Goal: Task Accomplishment & Management: Manage account settings

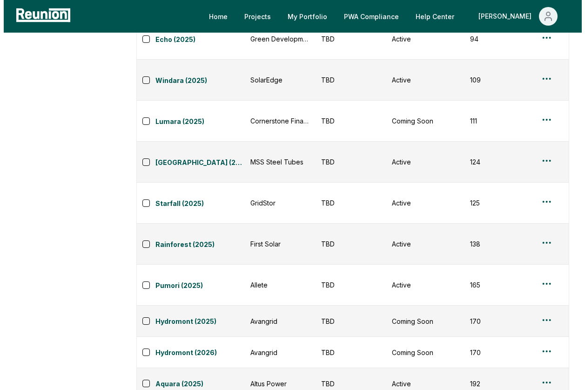
scroll to position [801, 0]
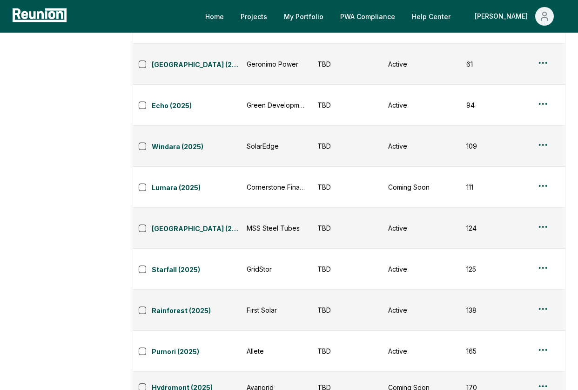
click at [543, 188] on html "Please visit us on your desktop We're working on making our marketplace mobile-…" at bounding box center [289, 194] width 578 height 1991
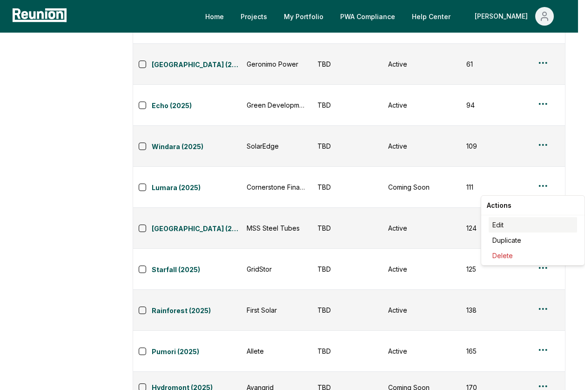
click at [528, 226] on div "Edit" at bounding box center [533, 224] width 88 height 15
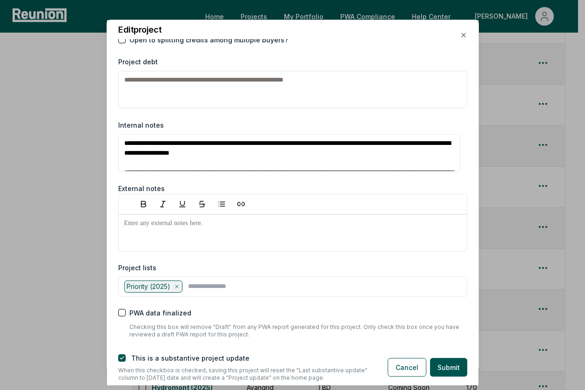
scroll to position [1415, 0]
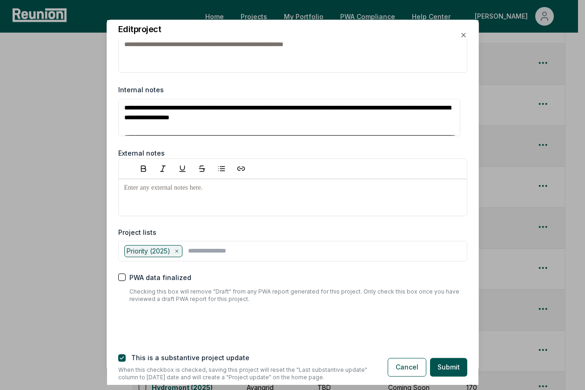
click at [175, 251] on div "Priority (2025)" at bounding box center [153, 251] width 59 height 12
click at [177, 250] on icon at bounding box center [177, 251] width 6 height 6
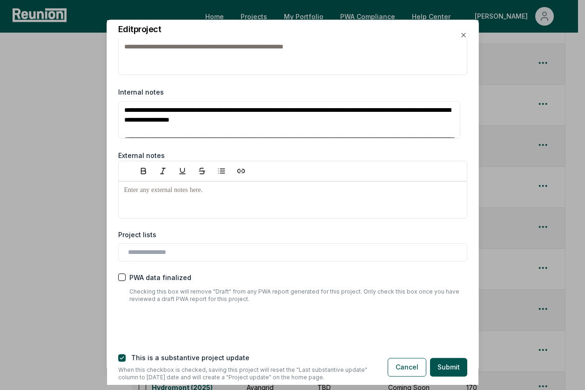
scroll to position [1413, 0]
click at [124, 355] on button "button" at bounding box center [121, 357] width 7 height 7
click at [450, 365] on button "Submit" at bounding box center [448, 367] width 37 height 19
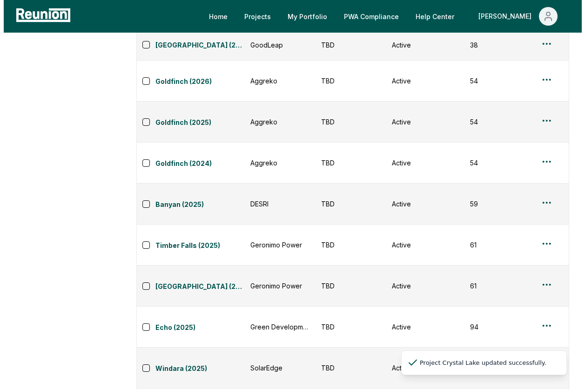
scroll to position [500, 0]
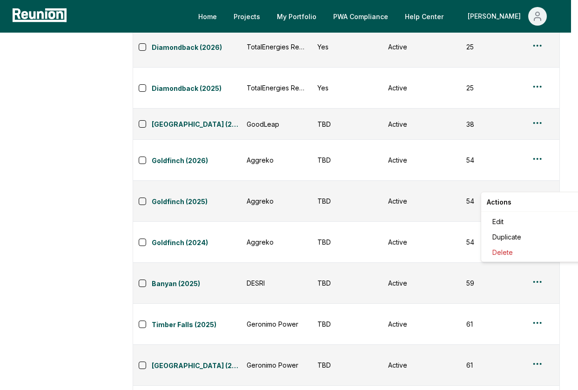
click at [544, 181] on html "Please visit us on your desktop We're working on making our marketplace mobile-…" at bounding box center [289, 332] width 578 height 1664
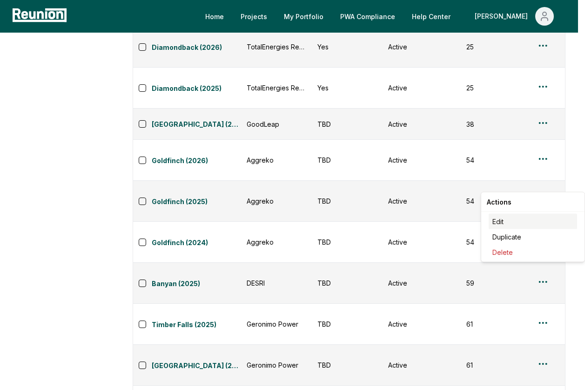
click at [528, 218] on div "Edit" at bounding box center [533, 221] width 88 height 15
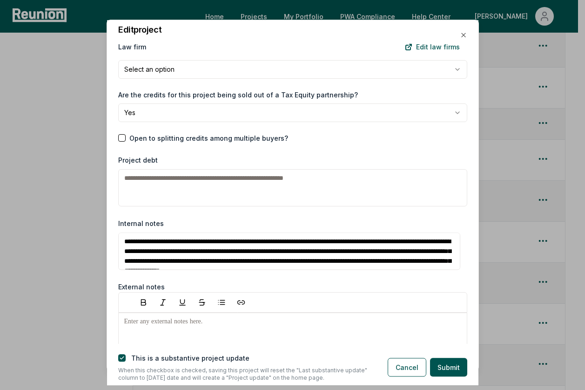
scroll to position [1407, 0]
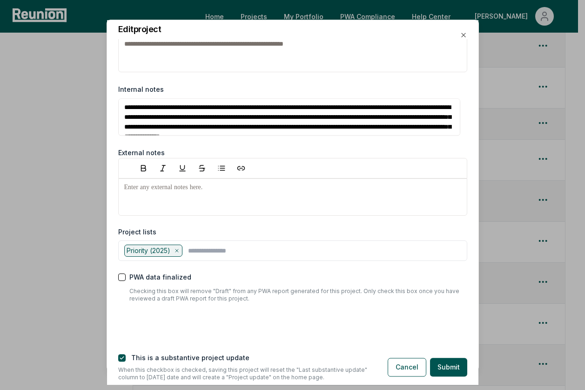
click at [178, 252] on icon at bounding box center [177, 251] width 6 height 6
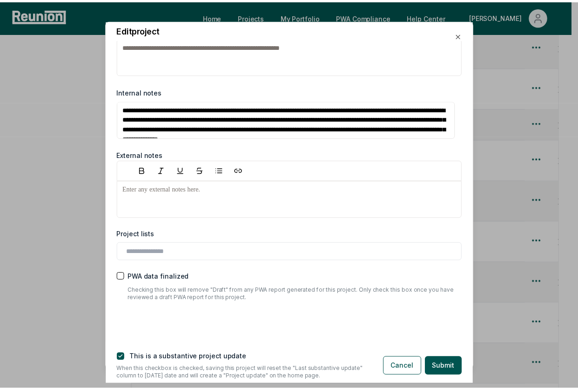
scroll to position [1405, 0]
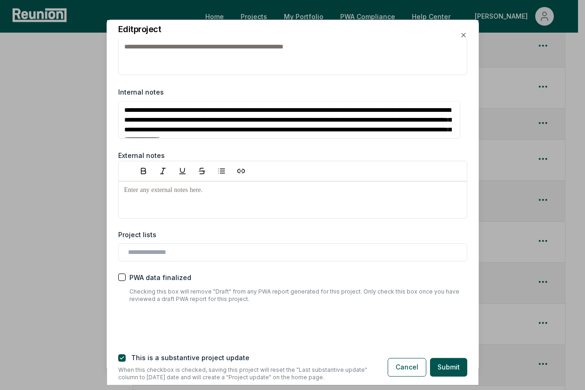
click at [123, 278] on button "PWA data finalized" at bounding box center [121, 277] width 7 height 7
click at [123, 357] on button "button" at bounding box center [121, 357] width 7 height 7
click at [452, 367] on button "Submit" at bounding box center [448, 367] width 37 height 19
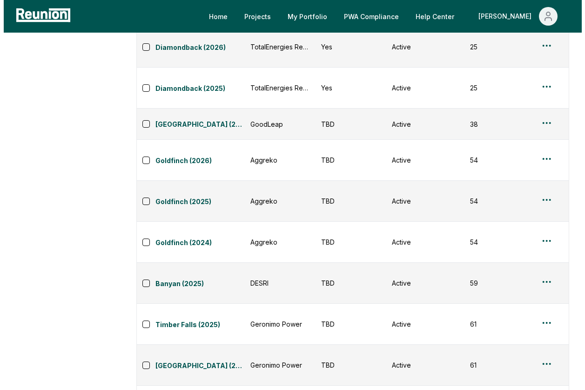
scroll to position [0, 0]
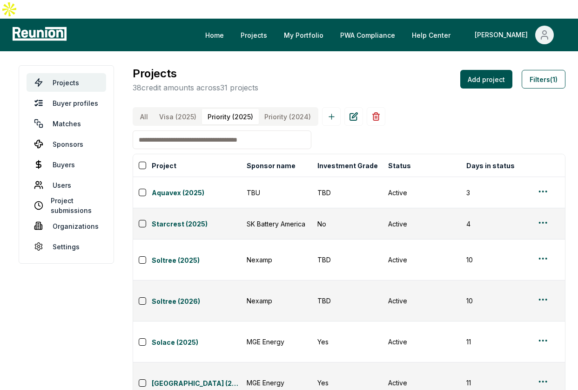
click at [140, 109] on button "All" at bounding box center [144, 116] width 19 height 15
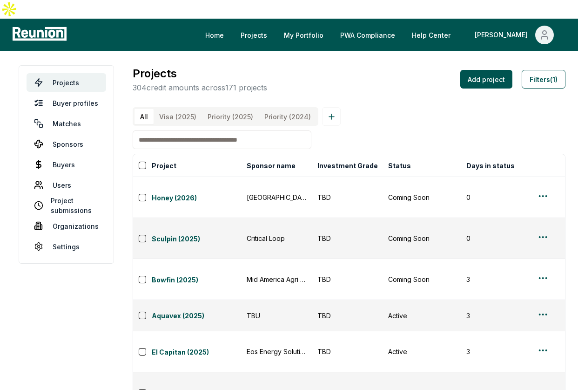
click at [184, 136] on input at bounding box center [222, 139] width 179 height 19
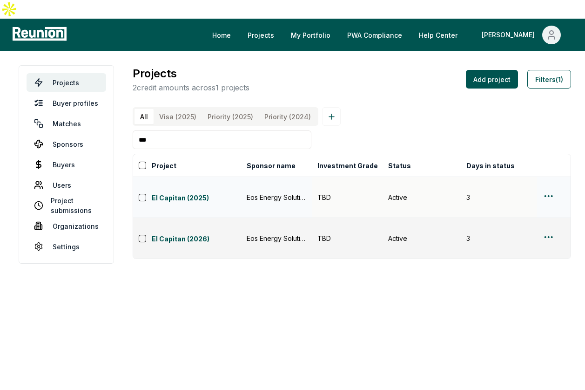
click at [545, 176] on html "Please visit us on your desktop We're working on making our marketplace mobile-…" at bounding box center [292, 195] width 585 height 390
click at [546, 214] on div "Edit" at bounding box center [533, 213] width 88 height 15
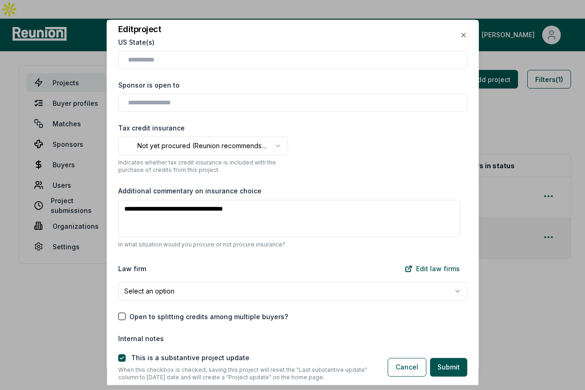
scroll to position [1125, 0]
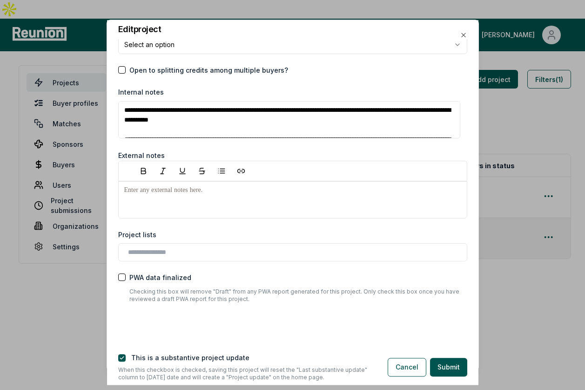
click at [140, 258] on div at bounding box center [292, 252] width 349 height 18
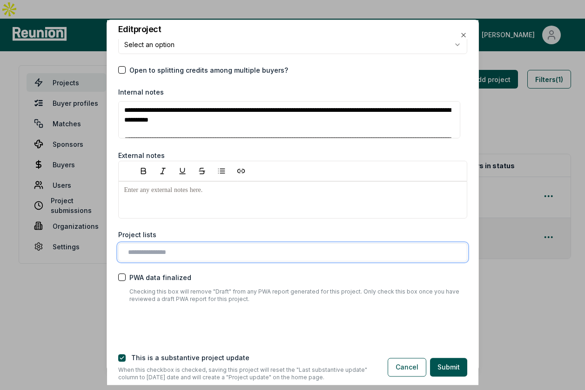
click at [141, 254] on input "text" at bounding box center [294, 252] width 333 height 10
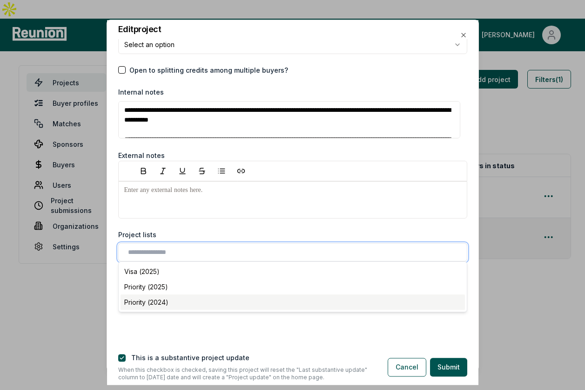
click at [149, 284] on div "Priority (2025)" at bounding box center [293, 286] width 345 height 15
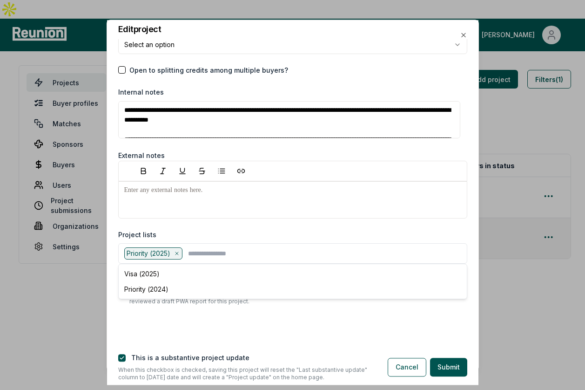
click at [152, 340] on div "**********" at bounding box center [293, 192] width 372 height 304
click at [126, 360] on div "This is a substantive project update" at bounding box center [245, 358] width 255 height 10
click at [123, 359] on button "button" at bounding box center [121, 357] width 7 height 7
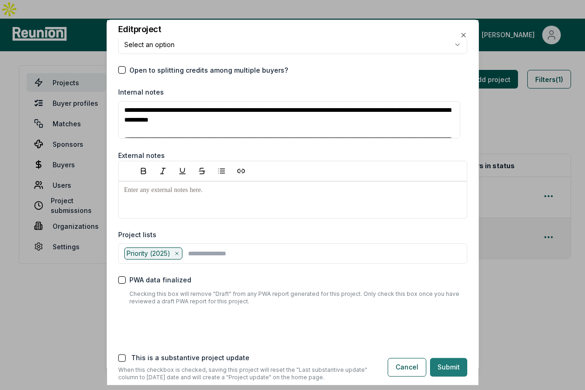
click at [458, 369] on button "Submit" at bounding box center [448, 367] width 37 height 19
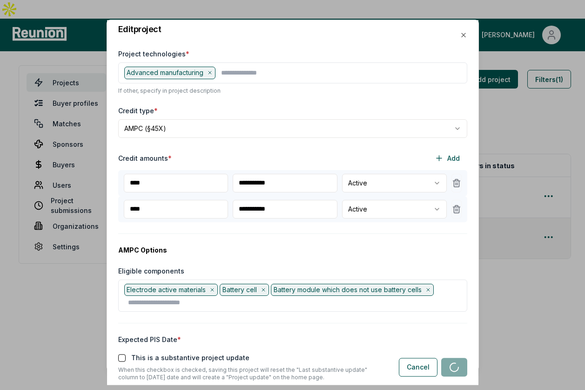
scroll to position [198, 0]
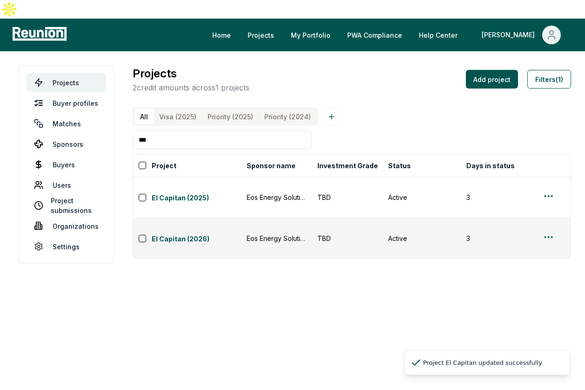
click at [243, 130] on input "***" at bounding box center [222, 139] width 179 height 19
drag, startPoint x: 186, startPoint y: 129, endPoint x: 100, endPoint y: 122, distance: 86.0
click at [100, 122] on main "Projects Buyer profiles Matches Sponsors Buyers Users Project submissions Organ…" at bounding box center [292, 164] width 585 height 226
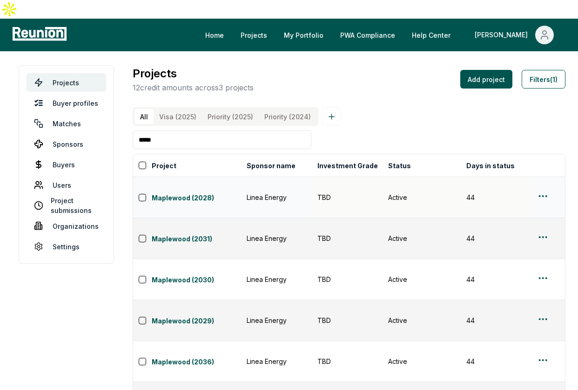
type input "*****"
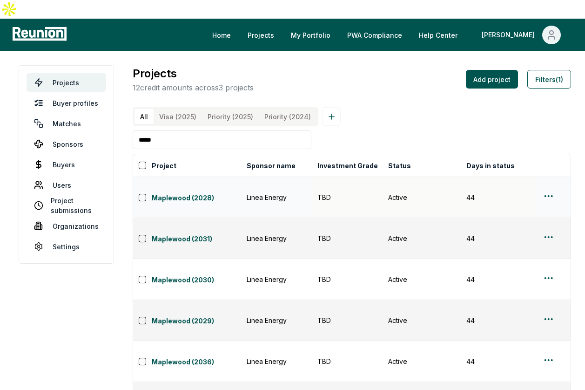
click at [539, 175] on html "Please visit us on your desktop We're working on making our marketplace mobile-…" at bounding box center [292, 341] width 585 height 683
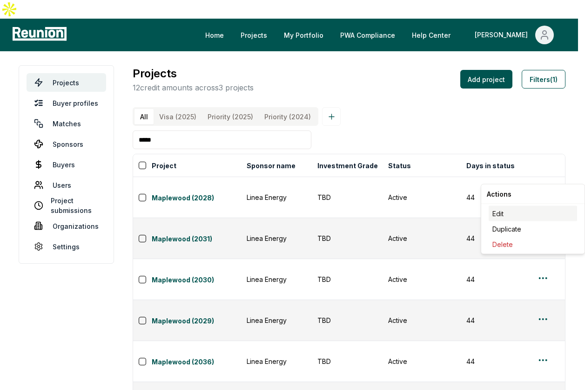
click at [521, 211] on div "Edit" at bounding box center [533, 213] width 88 height 15
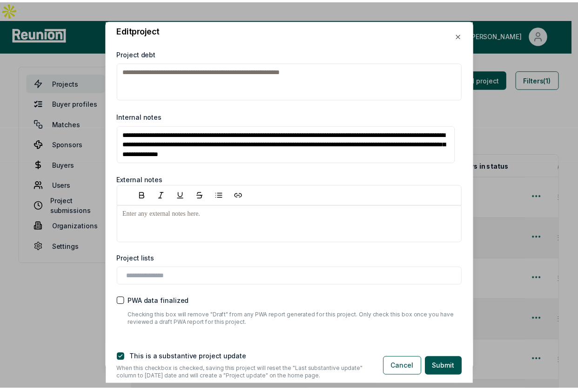
scroll to position [1470, 0]
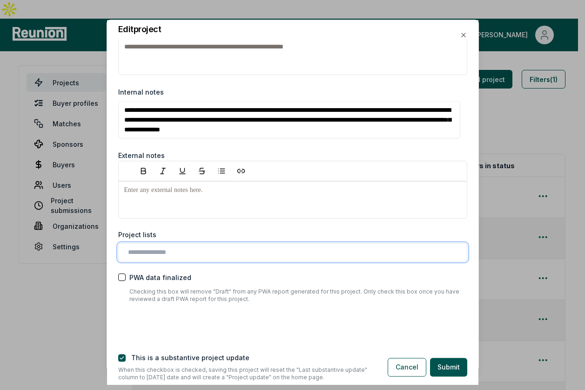
click at [172, 255] on input "text" at bounding box center [294, 252] width 333 height 10
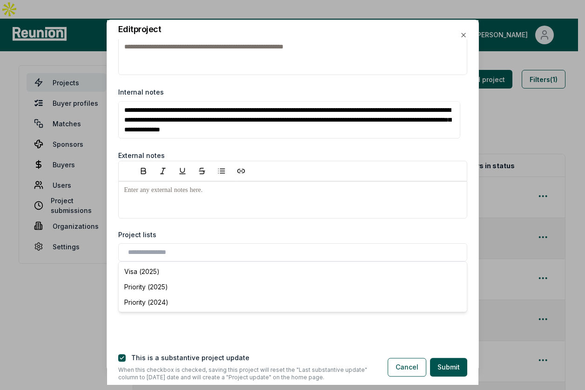
click at [201, 331] on div "**********" at bounding box center [293, 192] width 372 height 304
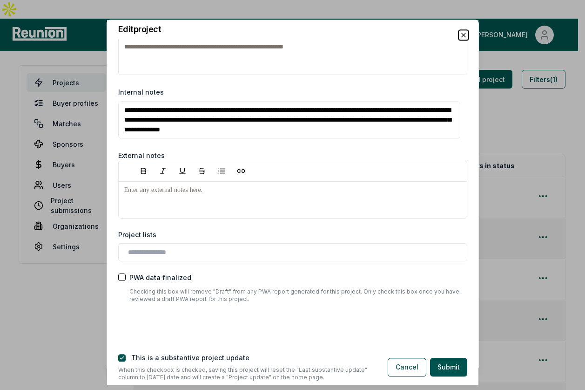
click at [462, 34] on icon "button" at bounding box center [463, 34] width 7 height 7
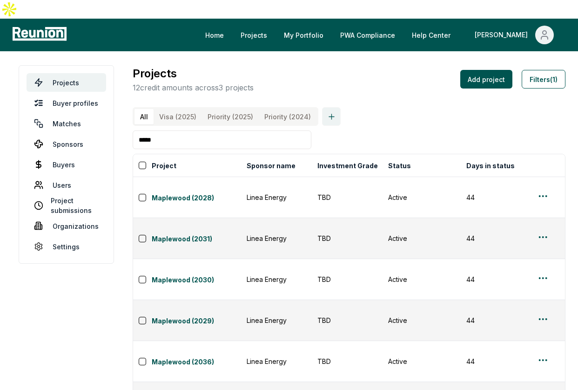
click at [329, 114] on icon at bounding box center [331, 116] width 5 height 5
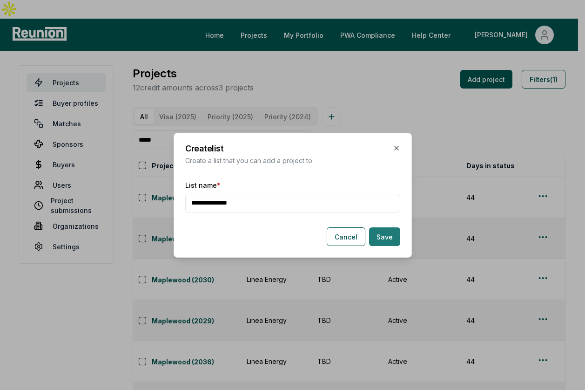
type input "**********"
click at [380, 236] on button "Save" at bounding box center [384, 236] width 31 height 19
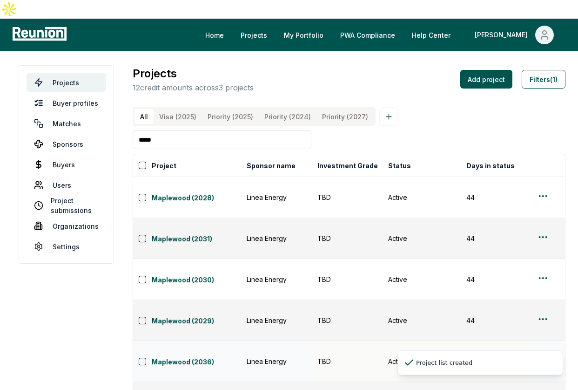
scroll to position [101, 0]
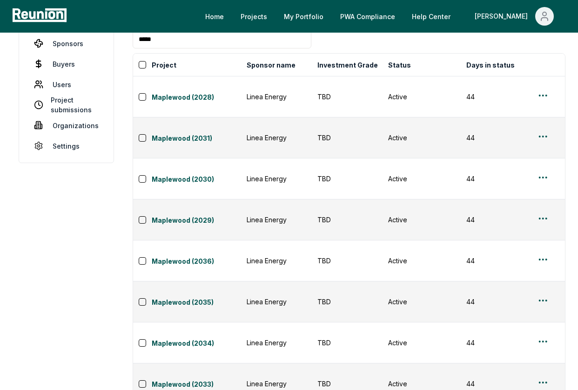
click at [543, 356] on html "Please visit us on your desktop We're working on making our marketplace mobile-…" at bounding box center [289, 240] width 578 height 683
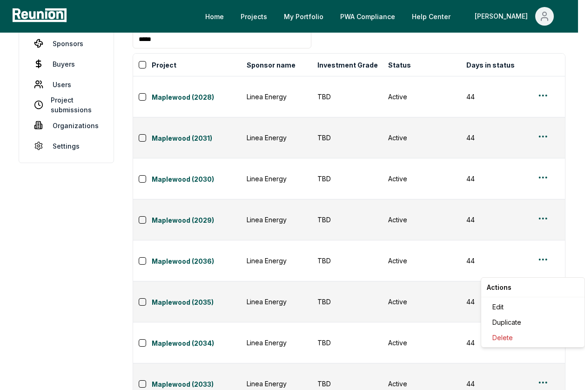
click at [572, 180] on html "Please visit us on your desktop We're working on making our marketplace mobile-…" at bounding box center [292, 240] width 585 height 683
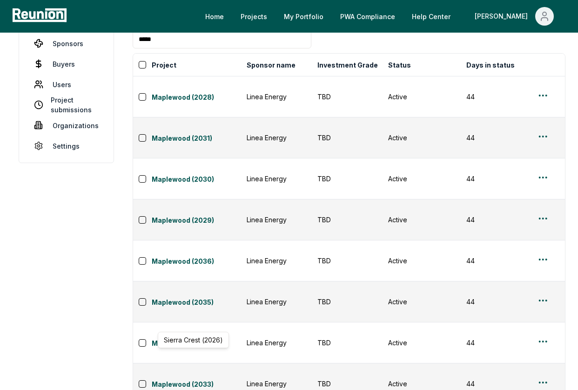
click at [540, 303] on html "Please visit us on your desktop We're working on making our marketplace mobile-…" at bounding box center [289, 240] width 578 height 683
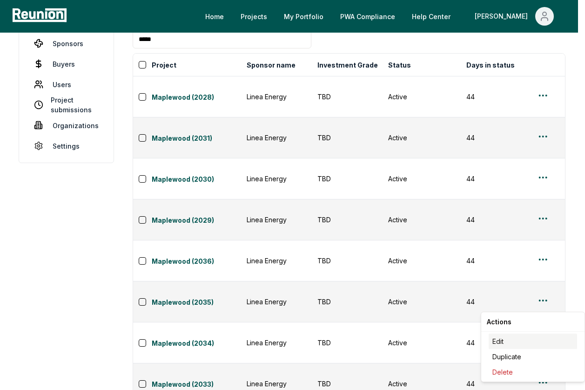
click at [549, 336] on div "Edit" at bounding box center [533, 340] width 88 height 15
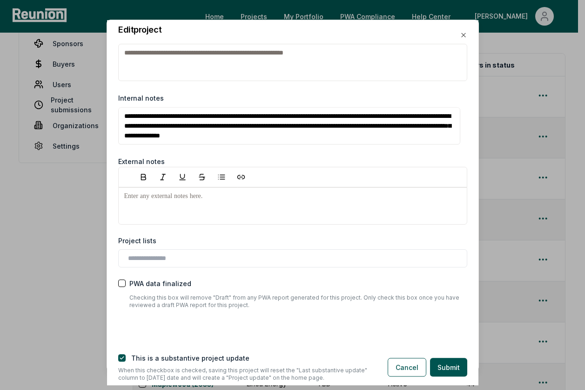
scroll to position [1470, 0]
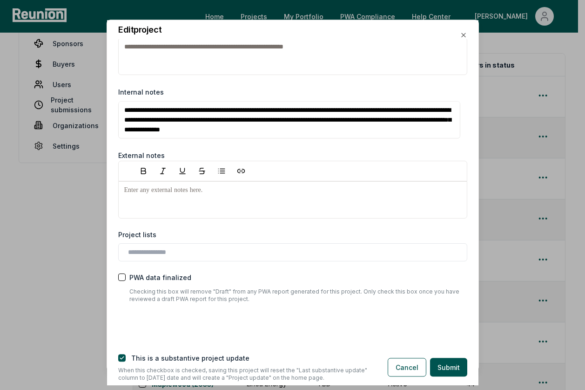
click at [198, 242] on div "Project lists" at bounding box center [292, 246] width 349 height 32
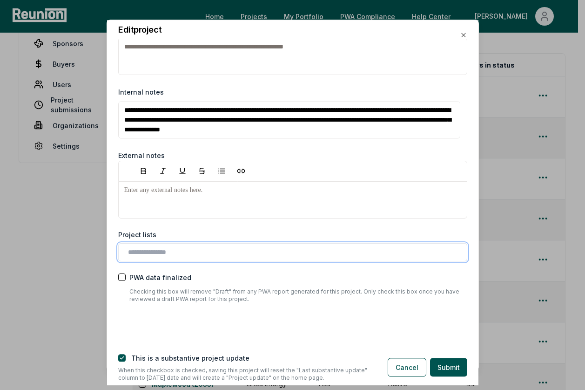
click at [200, 249] on input "text" at bounding box center [294, 252] width 333 height 10
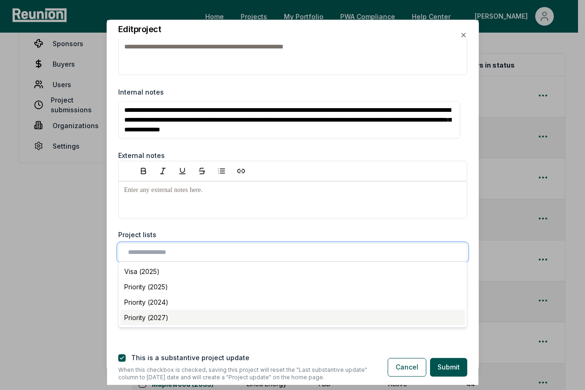
click at [190, 315] on div "Priority (2027)" at bounding box center [293, 317] width 345 height 15
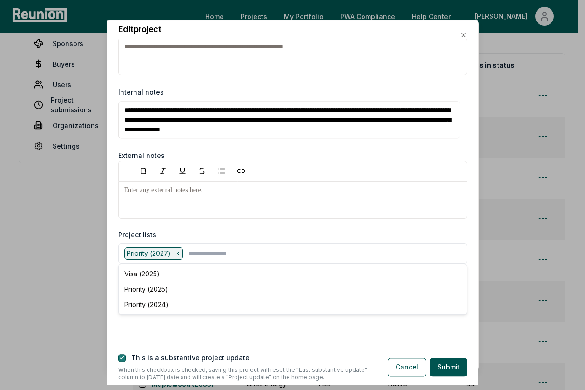
click at [123, 359] on button "button" at bounding box center [121, 357] width 7 height 7
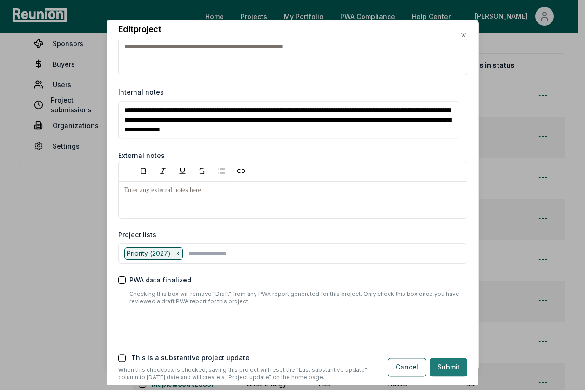
click at [439, 364] on button "Submit" at bounding box center [448, 367] width 37 height 19
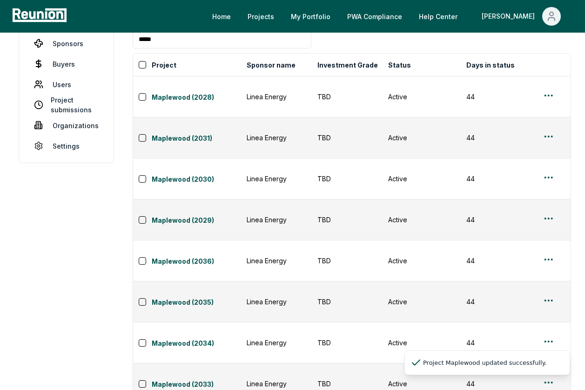
click at [542, 331] on html "Please visit us on your desktop We're working on making our marketplace mobile-…" at bounding box center [292, 240] width 585 height 683
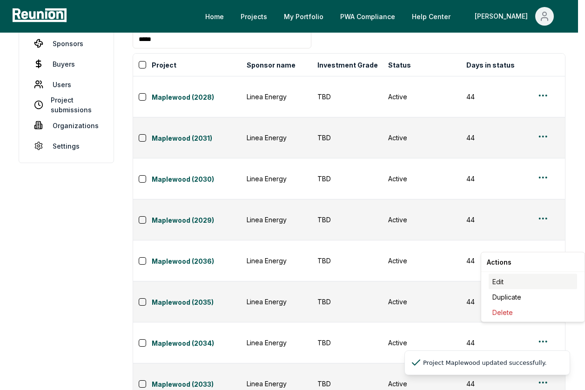
click at [515, 278] on div "Edit" at bounding box center [533, 281] width 88 height 15
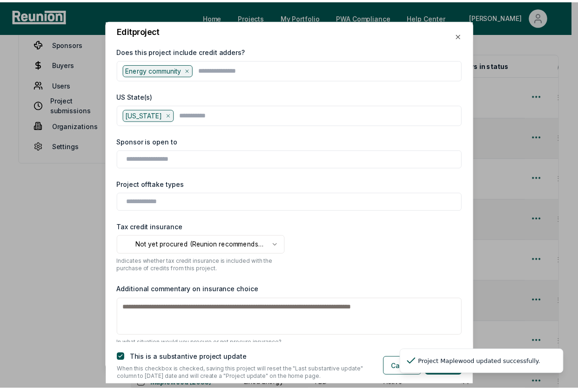
scroll to position [1405, 0]
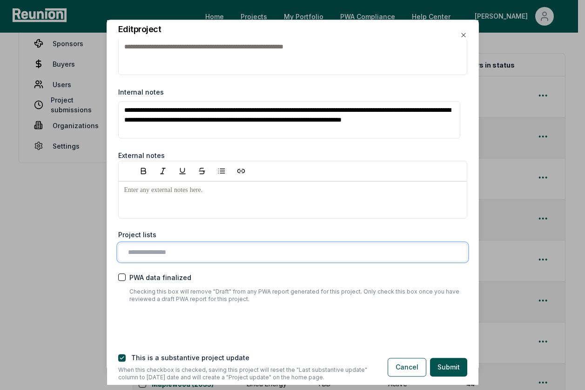
click at [195, 252] on input "text" at bounding box center [294, 252] width 333 height 10
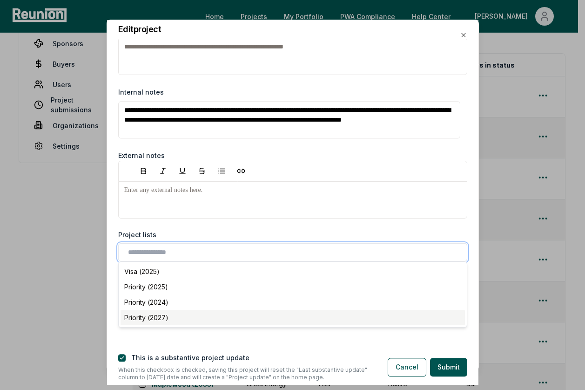
click at [159, 316] on div "Priority (2027)" at bounding box center [293, 317] width 345 height 15
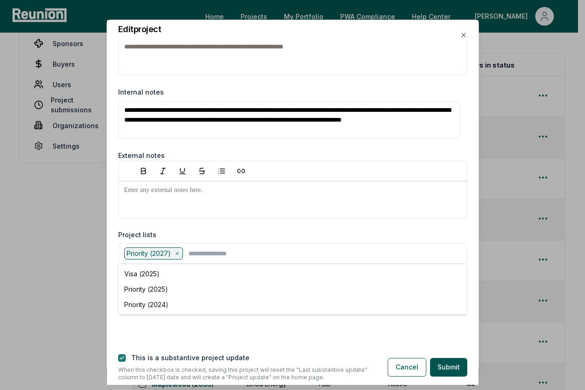
click at [120, 360] on button "button" at bounding box center [121, 357] width 7 height 7
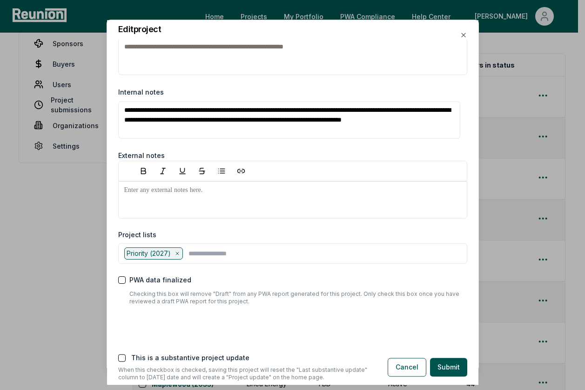
click at [455, 370] on button "Submit" at bounding box center [448, 367] width 37 height 19
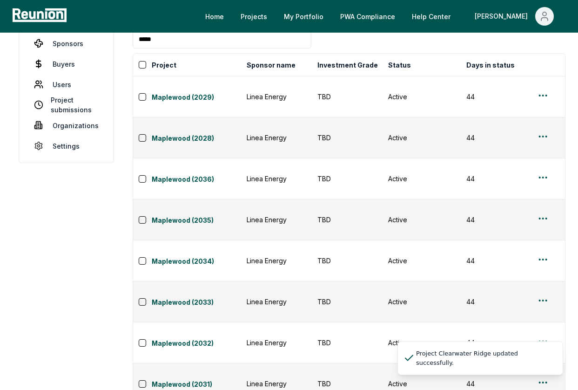
click at [574, 351] on main "Projects Buyer profiles Matches Sponsors Buyers Users Project submissions Organ…" at bounding box center [289, 267] width 578 height 632
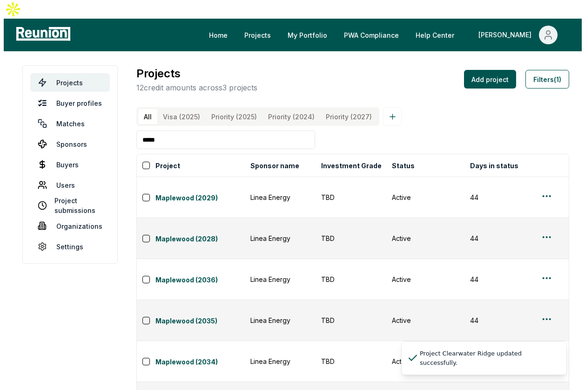
scroll to position [101, 0]
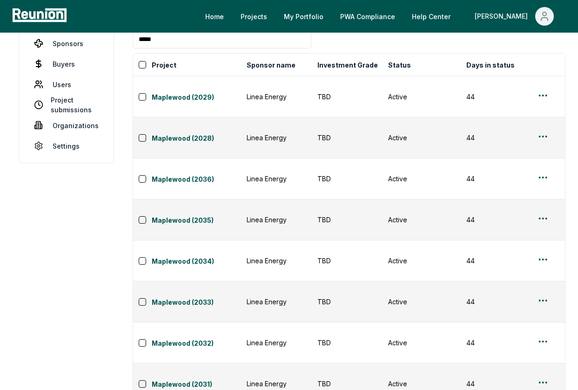
click at [543, 355] on html "Please visit us on your desktop We're working on making our marketplace mobile-…" at bounding box center [289, 240] width 578 height 683
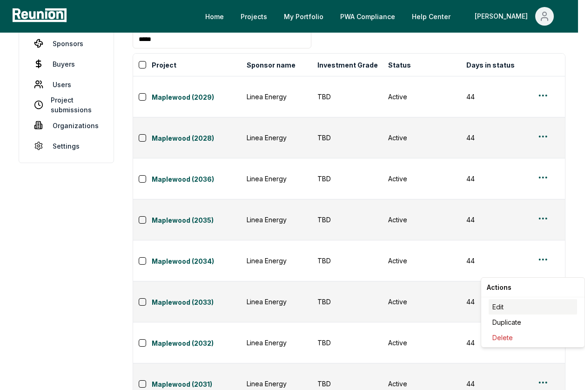
click at [508, 304] on div "Edit" at bounding box center [533, 306] width 88 height 15
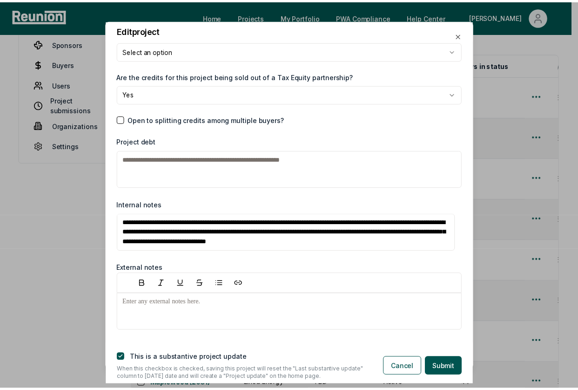
scroll to position [1405, 0]
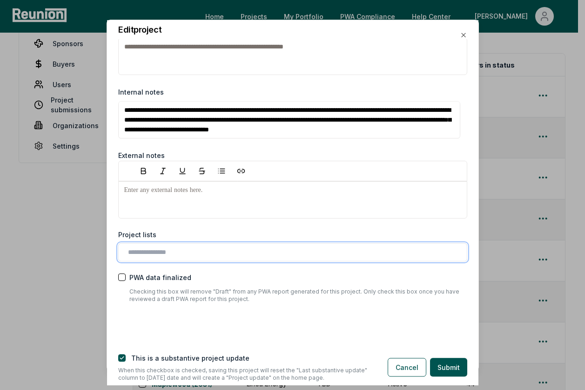
click at [227, 252] on input "text" at bounding box center [294, 252] width 333 height 10
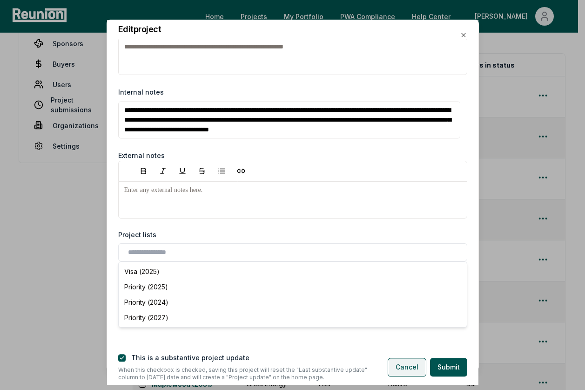
click at [414, 365] on button "Cancel" at bounding box center [407, 367] width 39 height 19
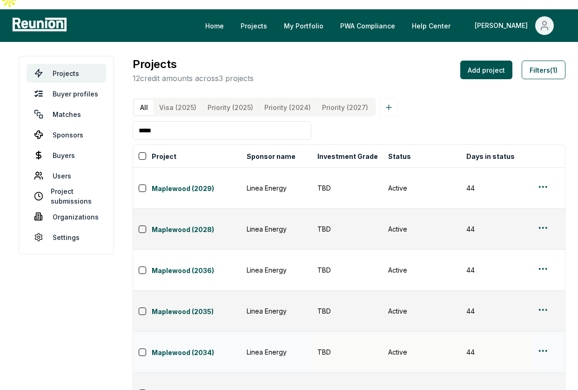
scroll to position [0, 0]
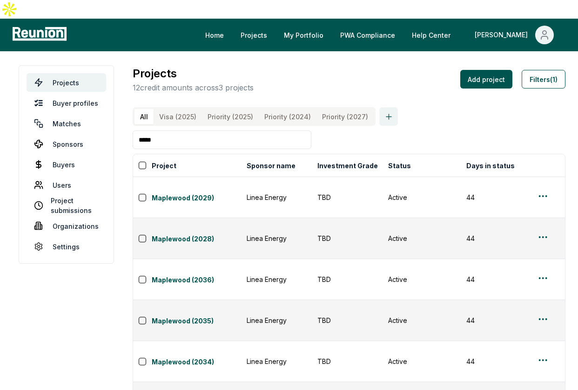
click at [385, 112] on icon at bounding box center [389, 116] width 9 height 9
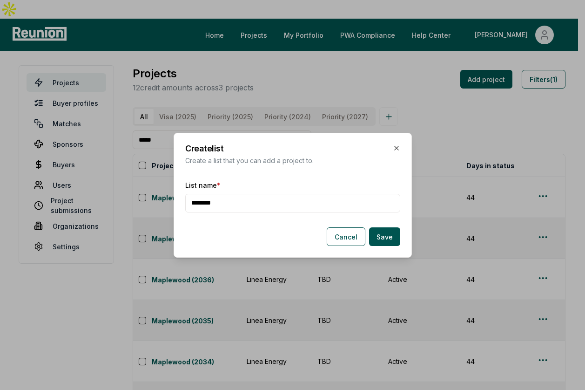
click at [191, 204] on input "*******" at bounding box center [292, 203] width 215 height 19
click at [285, 211] on input "********" at bounding box center [292, 203] width 215 height 19
type input "**********"
click at [385, 235] on button "Save" at bounding box center [384, 236] width 31 height 19
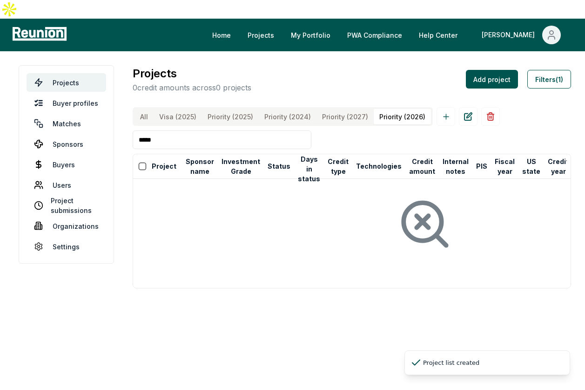
drag, startPoint x: 388, startPoint y: 97, endPoint x: 328, endPoint y: 99, distance: 60.6
click at [328, 107] on div "All Visa (2025) Priority (2025) Priority (2024) Priority (2027) Priority (2026)" at bounding box center [283, 116] width 300 height 19
click at [329, 109] on \(2027\) "Priority (2027)" at bounding box center [345, 116] width 57 height 15
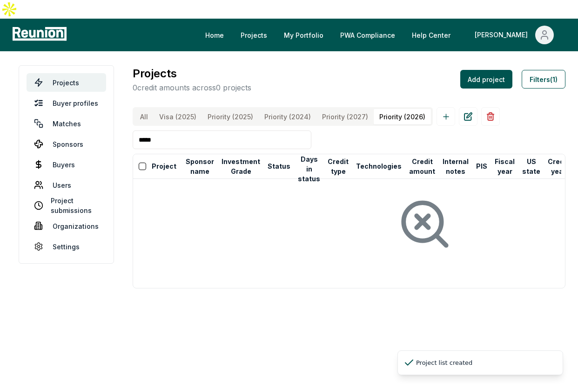
click at [384, 109] on \(2026\) "Priority (2026)" at bounding box center [402, 116] width 57 height 15
click at [342, 109] on \(2027\) "Priority (2027)" at bounding box center [345, 116] width 57 height 15
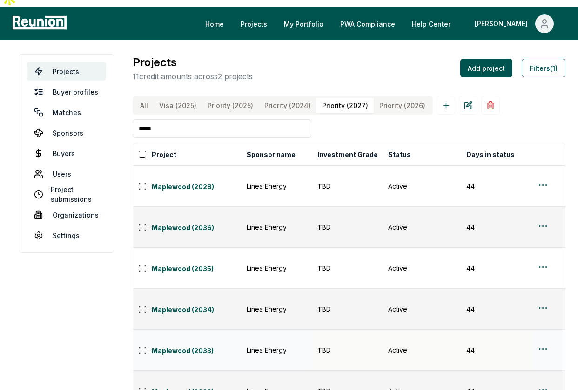
scroll to position [75, 0]
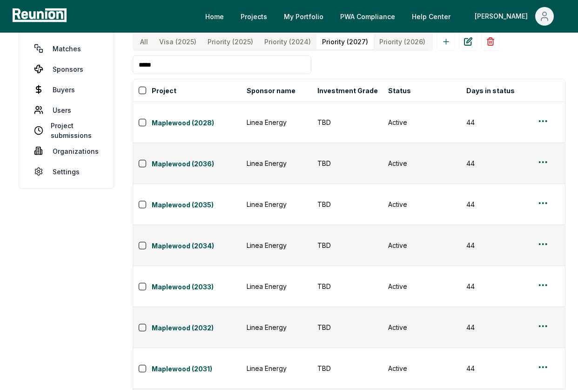
click at [171, 55] on input "*****" at bounding box center [222, 64] width 179 height 19
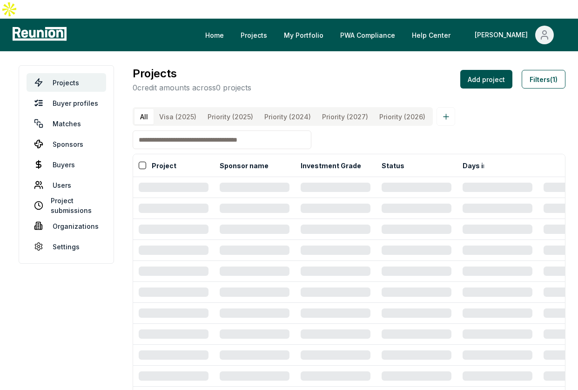
click at [382, 109] on \(2026\) "Priority (2026)" at bounding box center [402, 116] width 57 height 15
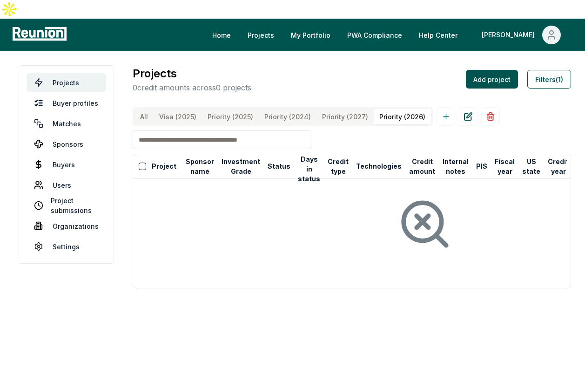
click at [325, 109] on \(2027\) "Priority (2027)" at bounding box center [345, 116] width 57 height 15
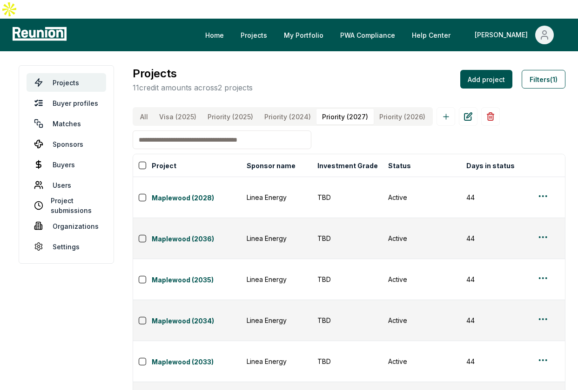
click at [293, 109] on \(2024\) "Priority (2024)" at bounding box center [288, 116] width 58 height 15
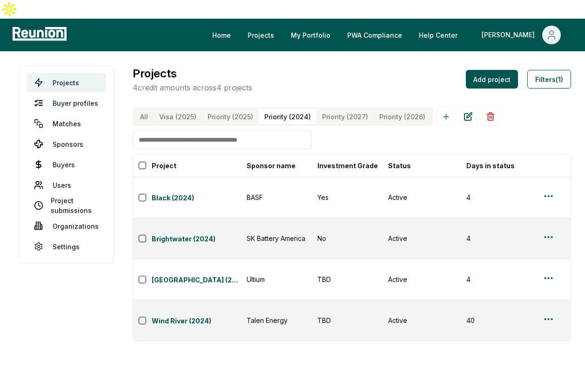
click at [142, 109] on button "All" at bounding box center [144, 116] width 19 height 15
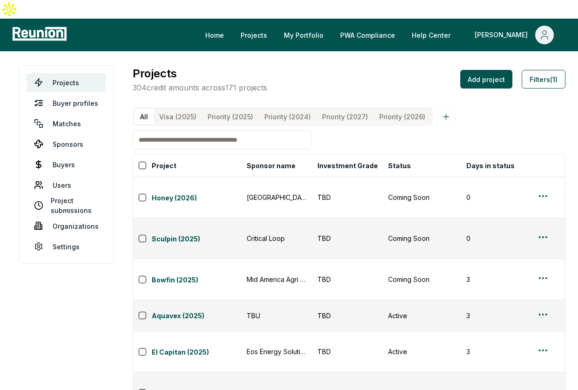
click at [175, 130] on input at bounding box center [222, 139] width 179 height 19
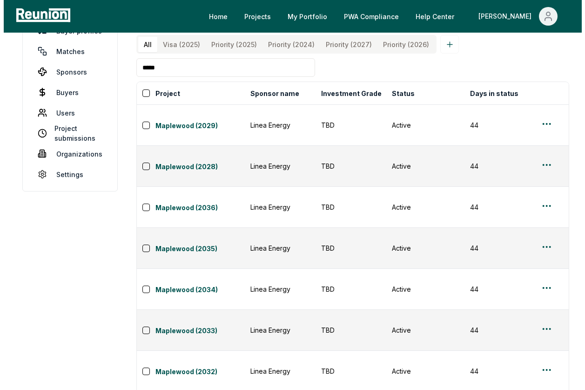
scroll to position [101, 0]
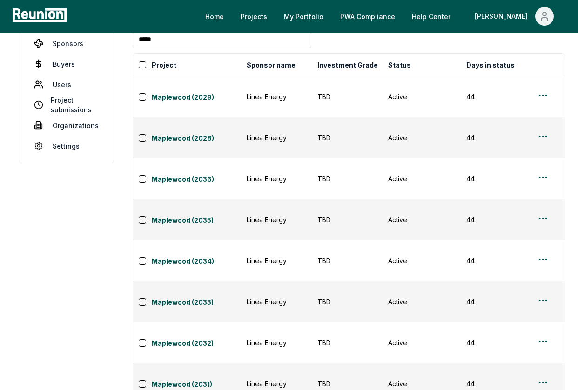
click at [540, 354] on html "Please visit us on your desktop We're working on making our marketplace mobile-…" at bounding box center [289, 240] width 578 height 683
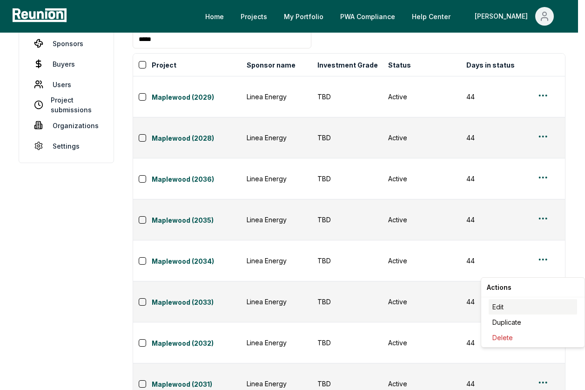
click at [507, 304] on div "Edit" at bounding box center [533, 306] width 88 height 15
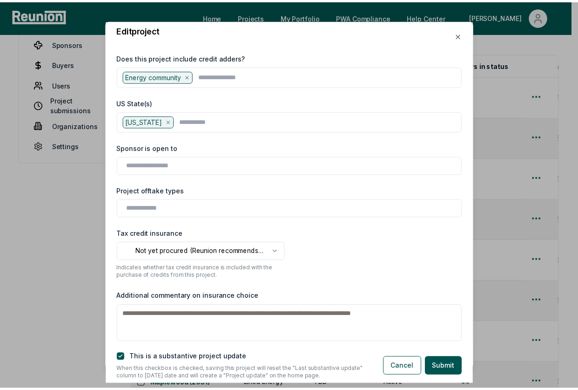
scroll to position [1405, 0]
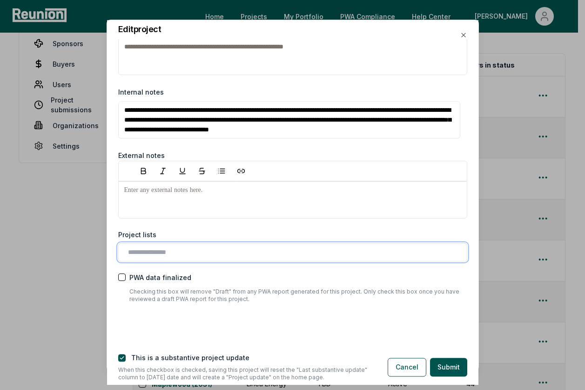
click at [142, 247] on input "text" at bounding box center [294, 252] width 333 height 10
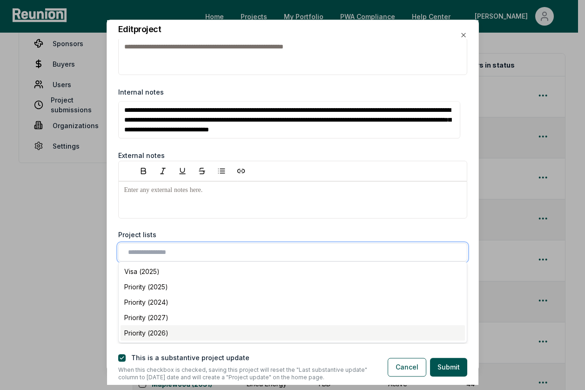
click at [156, 329] on div "Priority (2026)" at bounding box center [293, 332] width 345 height 15
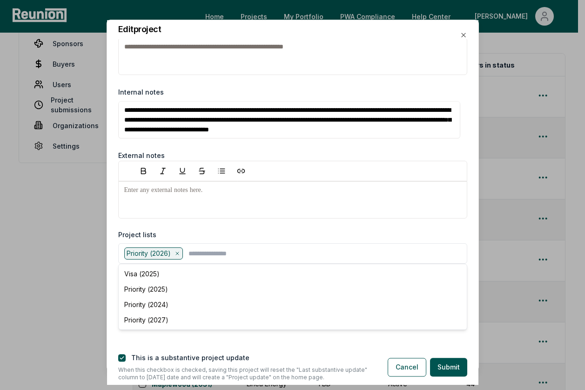
click at [138, 361] on label "This is a substantive project update" at bounding box center [190, 358] width 118 height 8
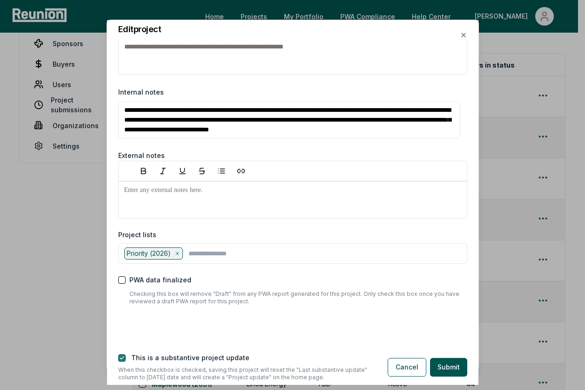
click at [120, 357] on button "button" at bounding box center [121, 357] width 7 height 7
click at [438, 370] on button "Submit" at bounding box center [448, 367] width 37 height 19
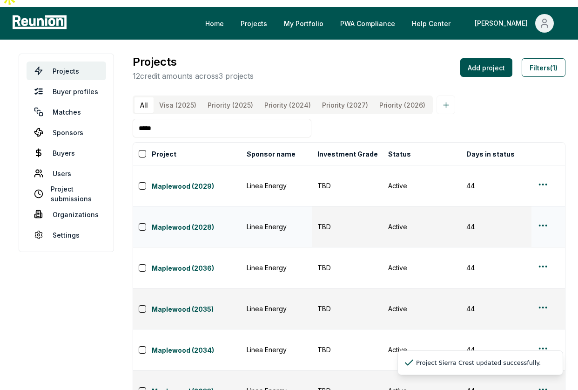
scroll to position [0, 0]
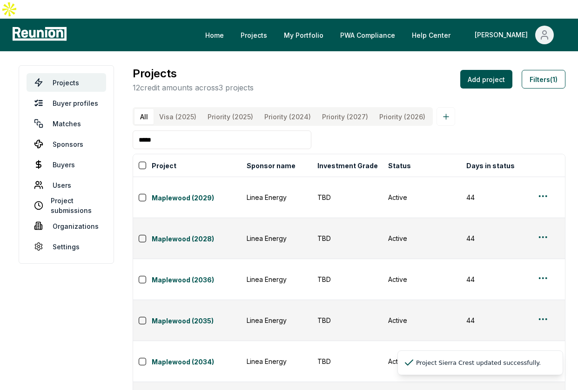
drag, startPoint x: 188, startPoint y: 125, endPoint x: 112, endPoint y: 123, distance: 75.5
click at [112, 123] on main "Projects Buyer profiles Matches Sponsors Buyers Users Project submissions Organ…" at bounding box center [289, 367] width 578 height 632
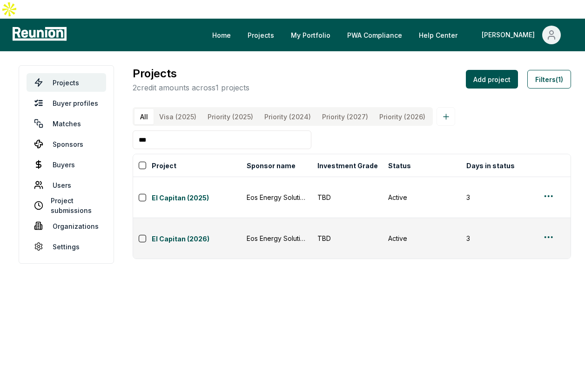
type input "***"
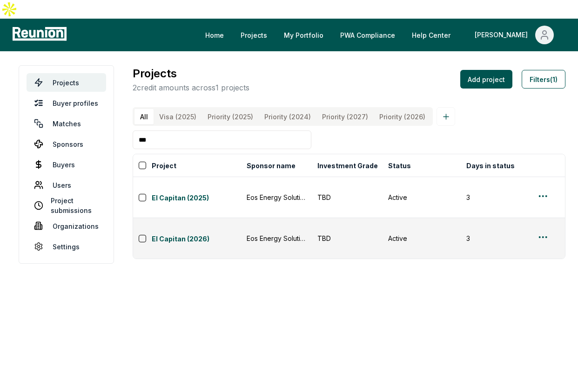
click at [236, 109] on \(2025\) "Priority (2025)" at bounding box center [230, 116] width 57 height 15
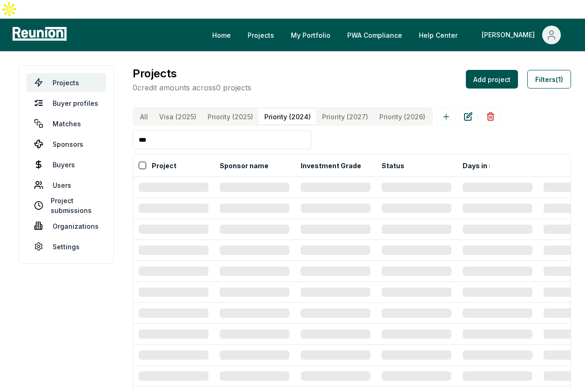
click at [277, 109] on \(2024\) "Priority (2024)" at bounding box center [288, 116] width 58 height 15
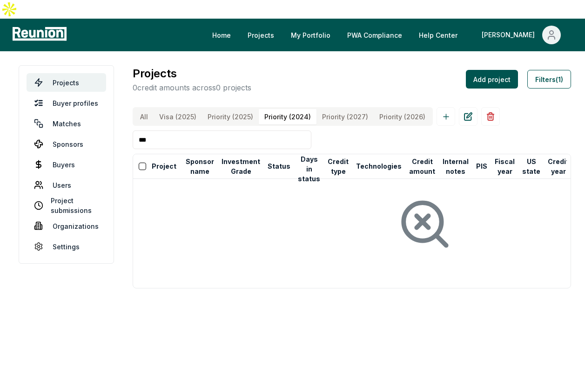
click at [235, 109] on \(2025\) "Priority (2025)" at bounding box center [230, 116] width 57 height 15
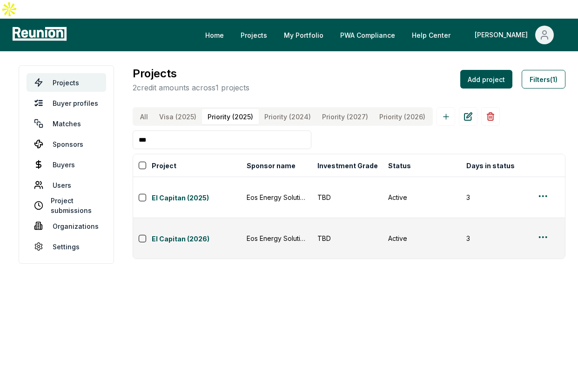
click at [323, 109] on \(2027\) "Priority (2027)" at bounding box center [345, 116] width 57 height 15
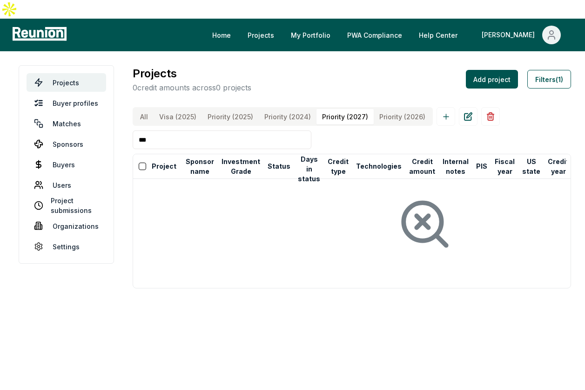
click at [385, 109] on \(2026\) "Priority (2026)" at bounding box center [402, 116] width 57 height 15
click at [319, 109] on \(2027\) "Priority (2027)" at bounding box center [345, 116] width 57 height 15
click at [284, 109] on \(2024\) "Priority (2024)" at bounding box center [288, 116] width 58 height 15
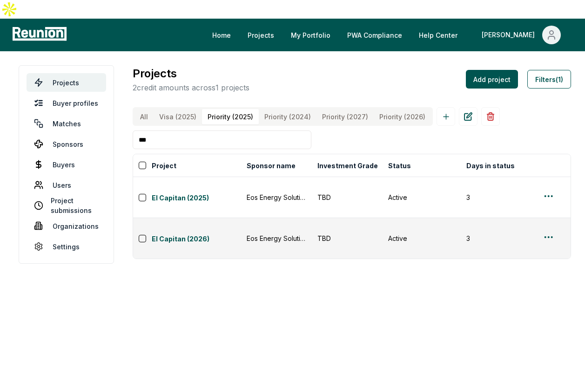
click at [224, 109] on \(2025\) "Priority (2025)" at bounding box center [230, 116] width 57 height 15
drag, startPoint x: 173, startPoint y: 127, endPoint x: 116, endPoint y: 124, distance: 57.4
click at [115, 124] on main "Projects Buyer profiles Matches Sponsors Buyers Users Project submissions Organ…" at bounding box center [292, 164] width 585 height 226
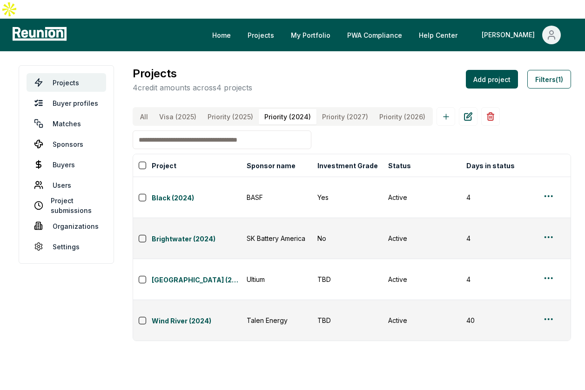
click at [279, 109] on \(2024\) "Priority (2024)" at bounding box center [288, 116] width 58 height 15
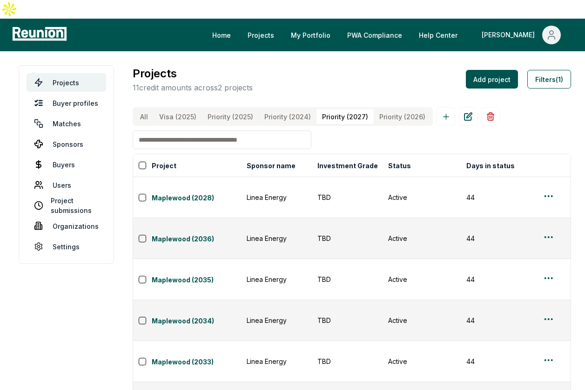
click at [330, 109] on \(2027\) "Priority (2027)" at bounding box center [345, 116] width 57 height 15
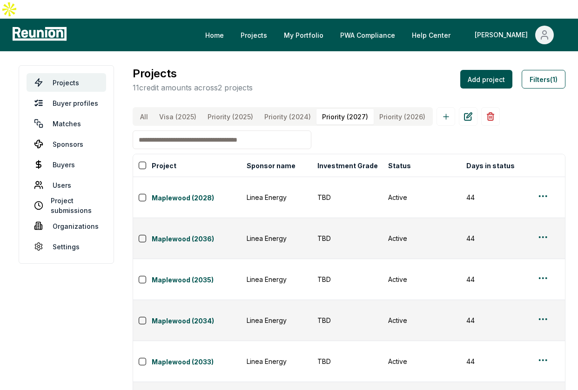
click at [387, 109] on \(2026\) "Priority (2026)" at bounding box center [402, 116] width 57 height 15
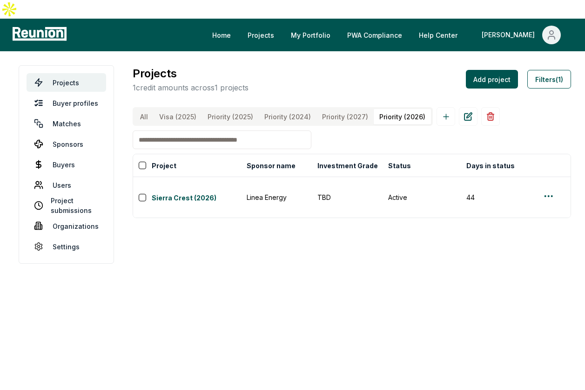
click at [331, 109] on \(2027\) "Priority (2027)" at bounding box center [345, 116] width 57 height 15
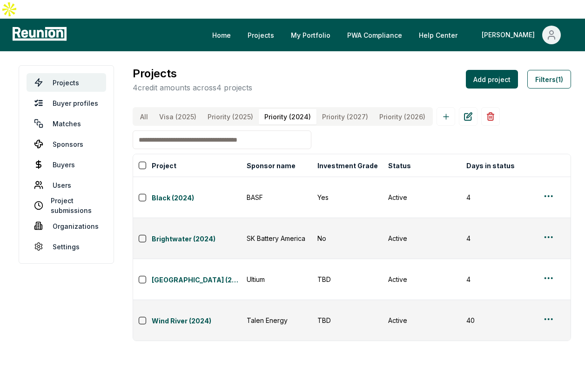
click at [282, 109] on \(2024\) "Priority (2024)" at bounding box center [288, 116] width 58 height 15
click at [234, 109] on \(2025\) "Priority (2025)" at bounding box center [230, 116] width 57 height 15
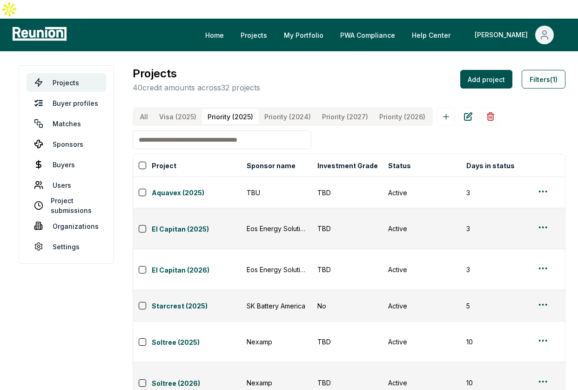
click at [250, 130] on input at bounding box center [222, 139] width 179 height 19
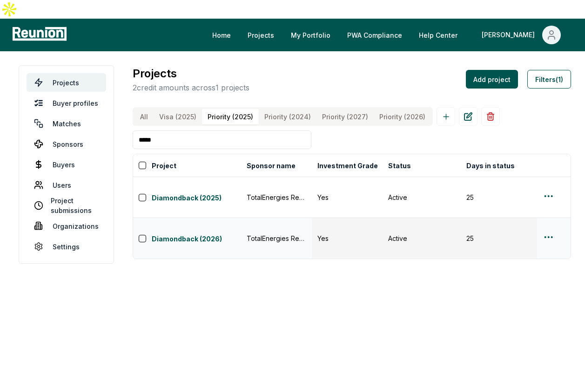
type input "*****"
click at [551, 202] on html "Please visit us on your desktop We're working on making our marketplace mobile-…" at bounding box center [292, 195] width 585 height 390
click at [531, 238] on div "Edit" at bounding box center [533, 238] width 88 height 15
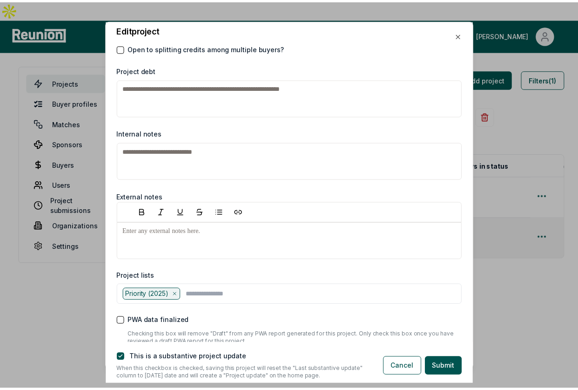
scroll to position [1459, 0]
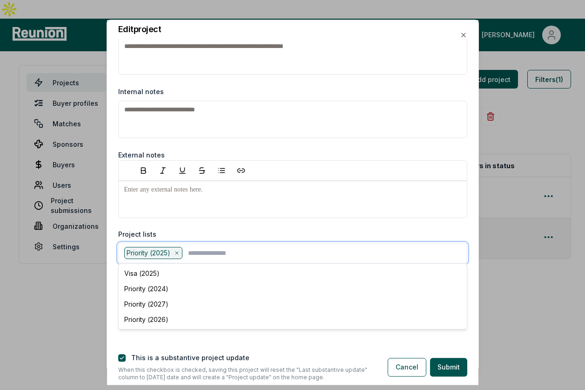
click at [197, 249] on input "text" at bounding box center [324, 253] width 273 height 12
click at [232, 312] on div "Priority (2026)" at bounding box center [293, 319] width 345 height 15
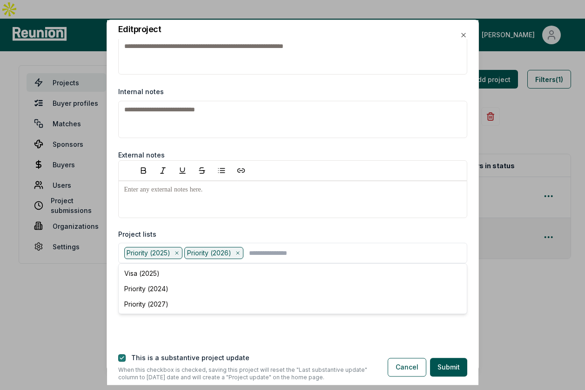
click at [122, 356] on button "button" at bounding box center [121, 357] width 7 height 7
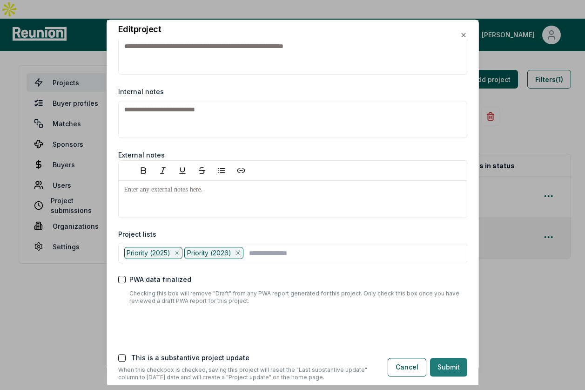
click at [442, 373] on button "Submit" at bounding box center [448, 367] width 37 height 19
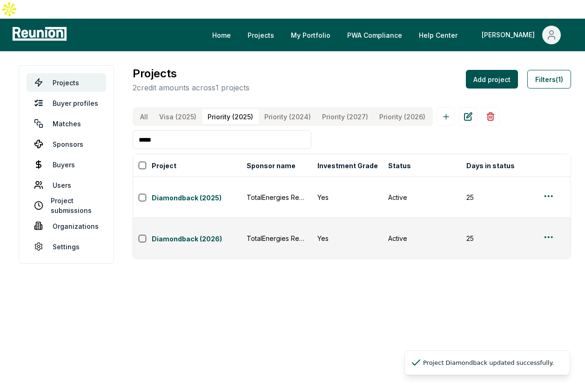
drag, startPoint x: 222, startPoint y: 123, endPoint x: 163, endPoint y: 130, distance: 59.0
click at [163, 130] on input "*****" at bounding box center [222, 139] width 179 height 19
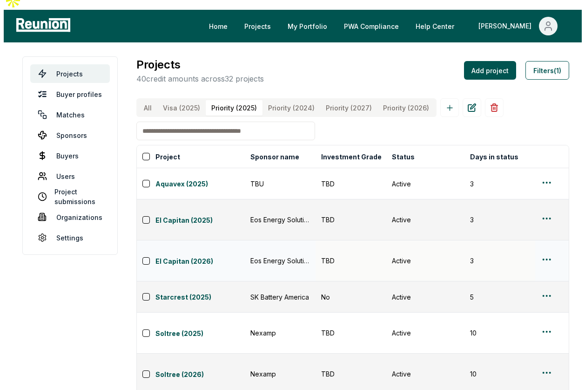
scroll to position [14, 0]
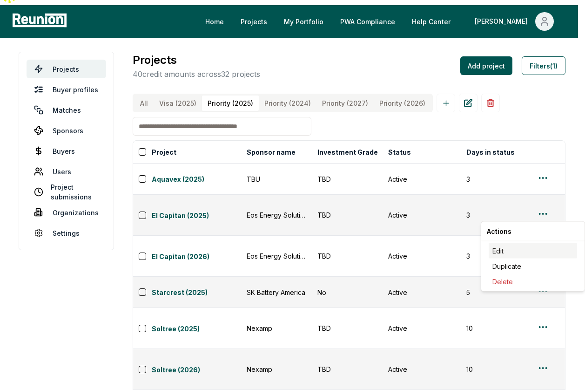
click at [532, 246] on div "Edit" at bounding box center [533, 250] width 88 height 15
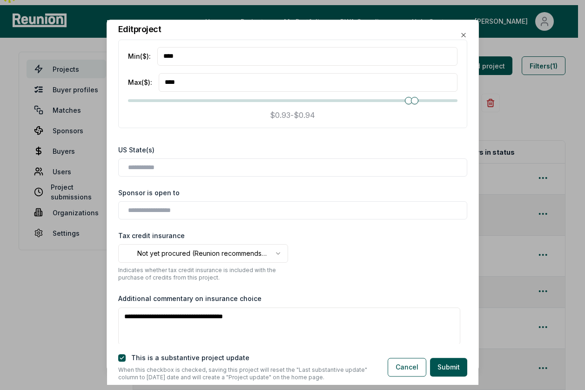
scroll to position [1128, 0]
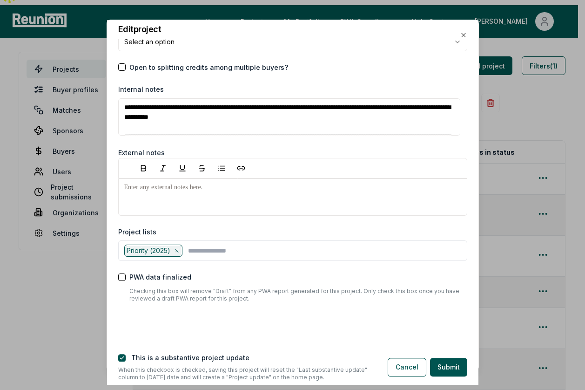
click at [177, 251] on icon at bounding box center [177, 251] width 6 height 6
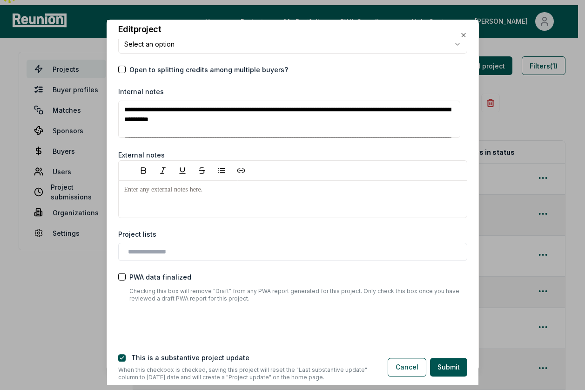
scroll to position [1125, 0]
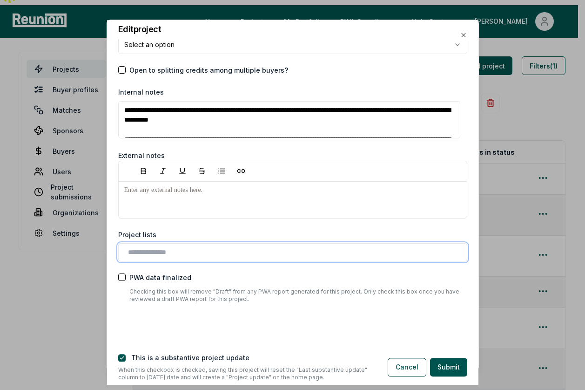
click at [178, 251] on input "text" at bounding box center [294, 252] width 333 height 10
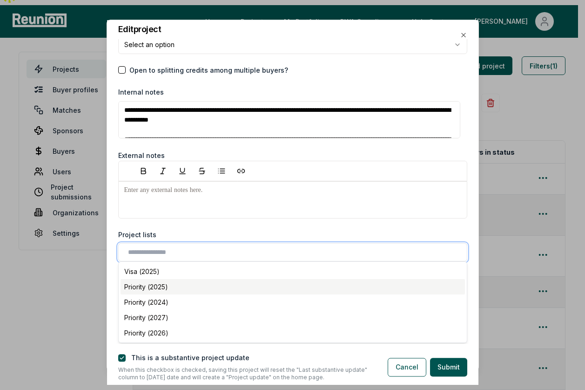
click at [164, 290] on div "Priority (2025)" at bounding box center [293, 286] width 345 height 15
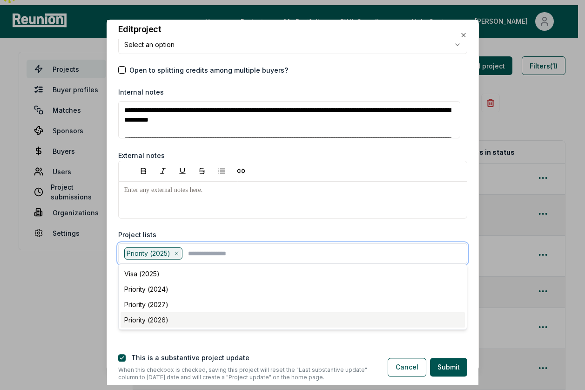
click at [170, 320] on div "Priority (2026)" at bounding box center [293, 319] width 345 height 15
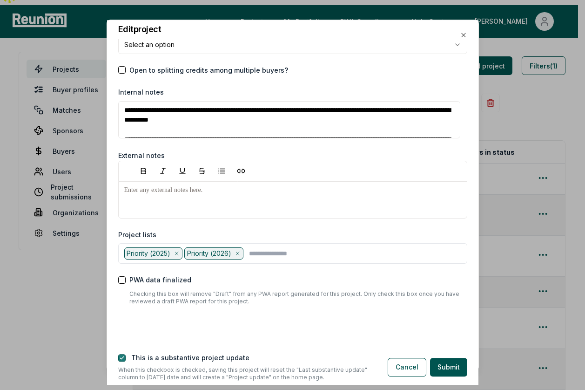
click at [120, 358] on button "button" at bounding box center [121, 357] width 7 height 7
click at [450, 368] on button "Submit" at bounding box center [448, 367] width 37 height 19
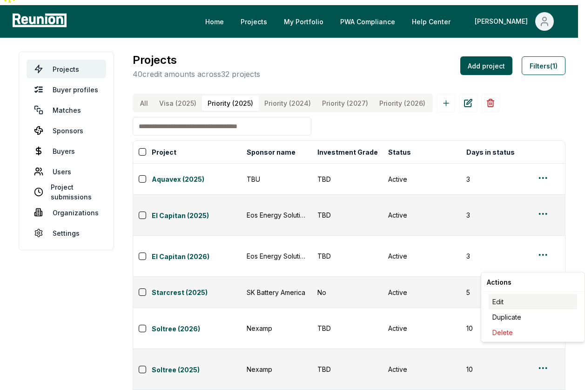
click at [537, 299] on div "Edit" at bounding box center [533, 301] width 88 height 15
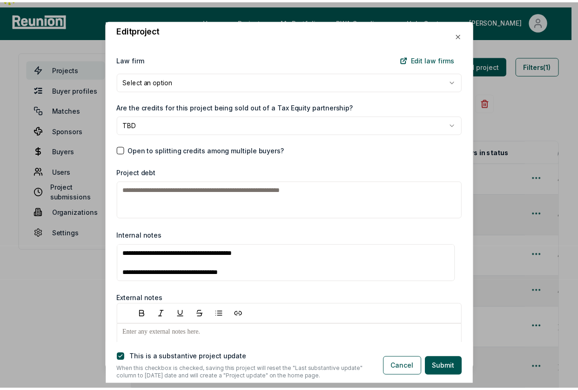
scroll to position [1431, 0]
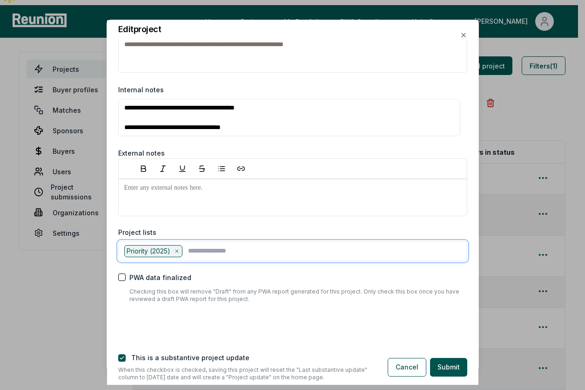
click at [205, 251] on input "text" at bounding box center [324, 251] width 273 height 12
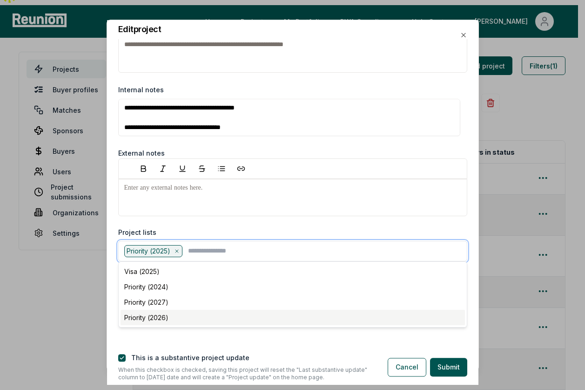
click at [204, 316] on div "Priority (2026)" at bounding box center [293, 317] width 345 height 15
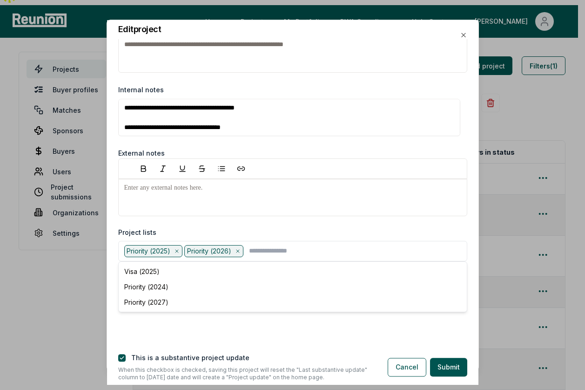
click at [284, 326] on div "**********" at bounding box center [293, 192] width 372 height 304
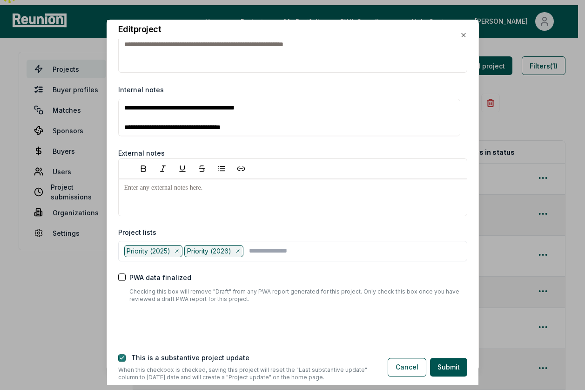
click at [122, 358] on button "button" at bounding box center [121, 357] width 7 height 7
click at [442, 372] on button "Submit" at bounding box center [448, 367] width 37 height 19
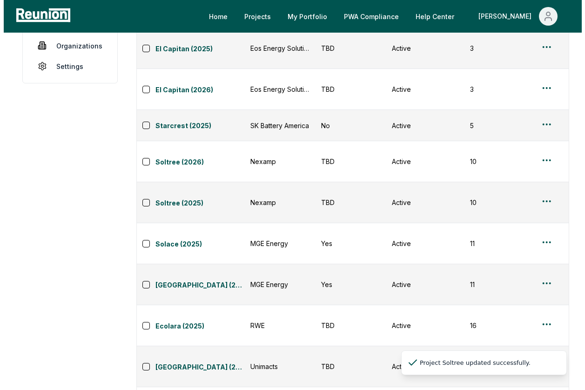
scroll to position [182, 0]
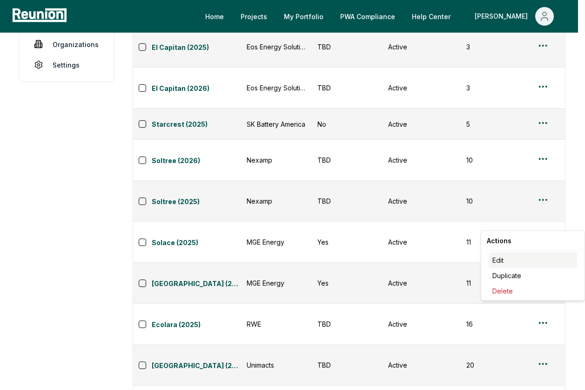
click at [537, 263] on div "Edit" at bounding box center [533, 259] width 88 height 15
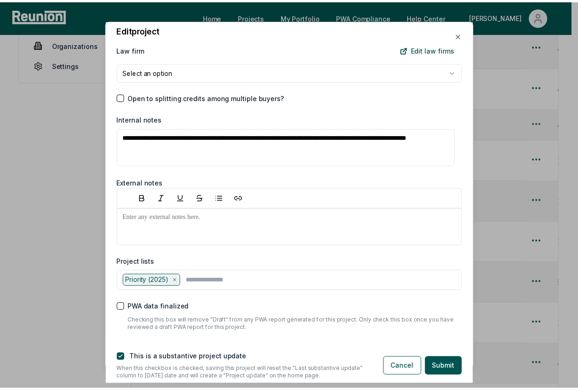
scroll to position [1104, 0]
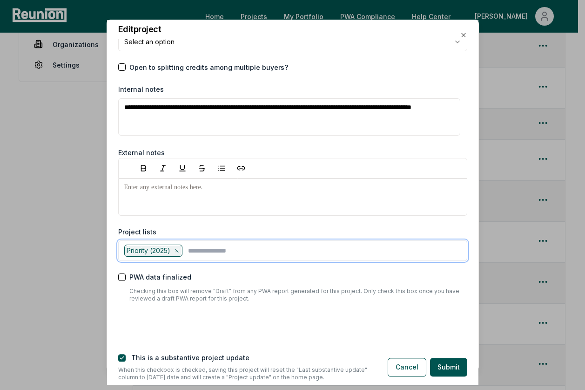
click at [224, 251] on input "text" at bounding box center [324, 251] width 273 height 12
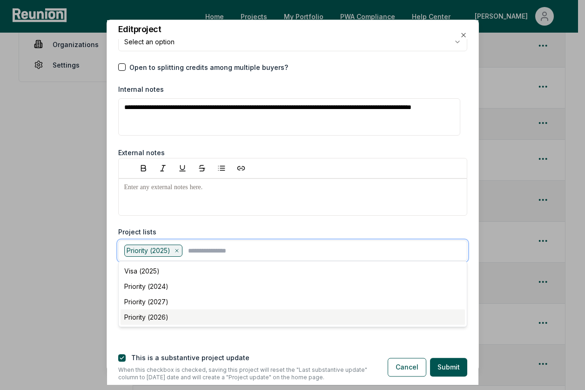
click at [217, 315] on div "Priority (2026)" at bounding box center [293, 316] width 345 height 15
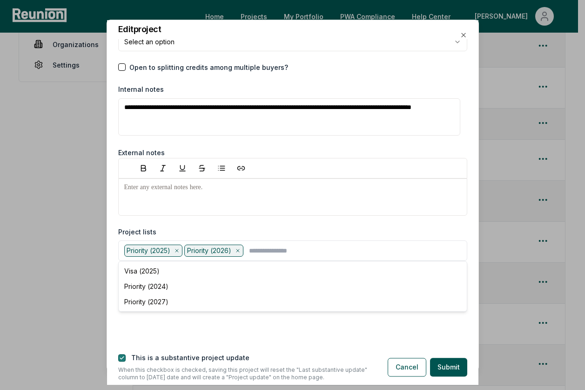
click at [122, 358] on button "button" at bounding box center [121, 357] width 7 height 7
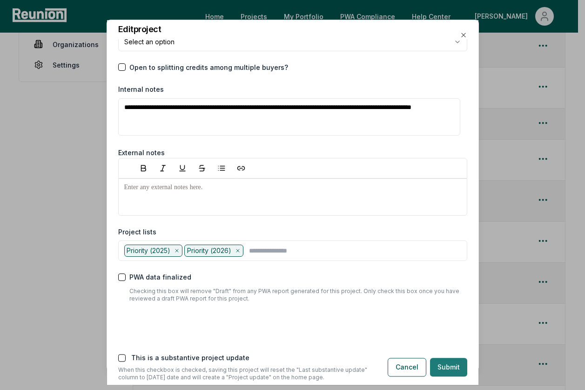
click at [448, 362] on button "Submit" at bounding box center [448, 367] width 37 height 19
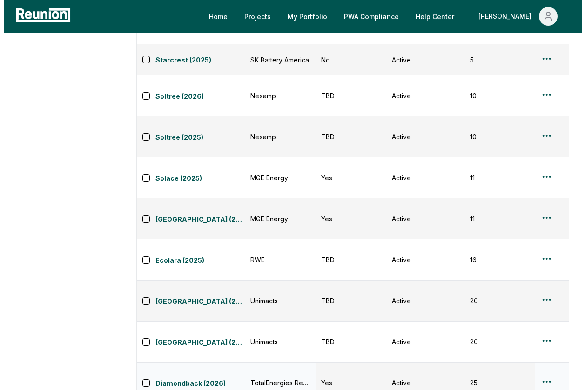
scroll to position [247, 0]
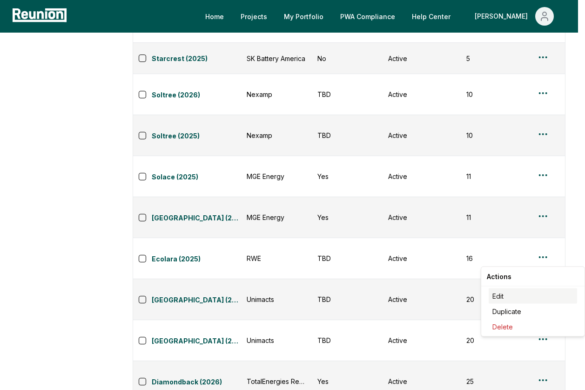
click at [532, 294] on div "Edit" at bounding box center [533, 295] width 88 height 15
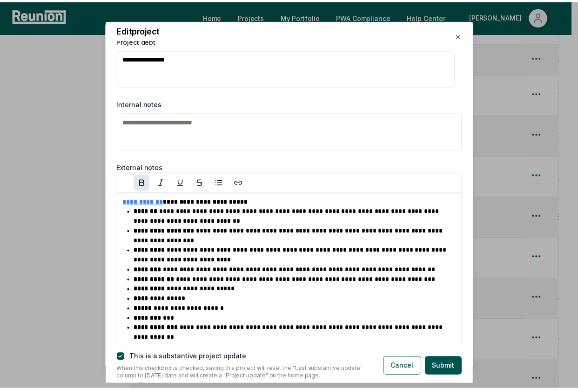
scroll to position [1631, 0]
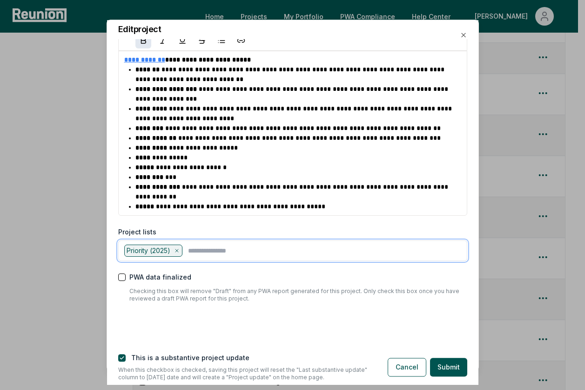
click at [206, 253] on input "text" at bounding box center [324, 251] width 273 height 12
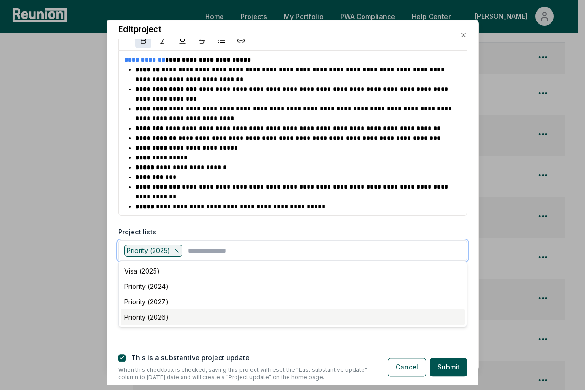
click at [216, 313] on div "Priority (2026)" at bounding box center [293, 317] width 345 height 15
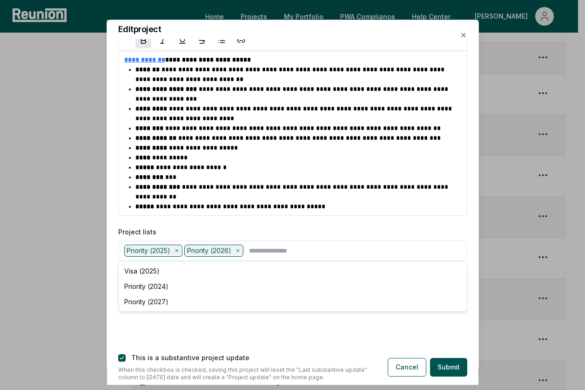
click at [215, 325] on div "**********" at bounding box center [293, 192] width 372 height 304
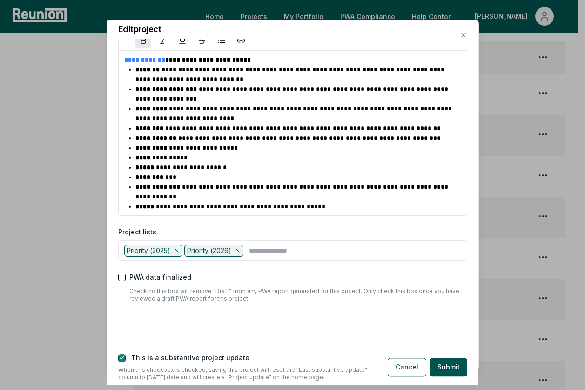
click at [124, 358] on button "button" at bounding box center [121, 357] width 7 height 7
click at [442, 367] on button "Submit" at bounding box center [448, 367] width 37 height 19
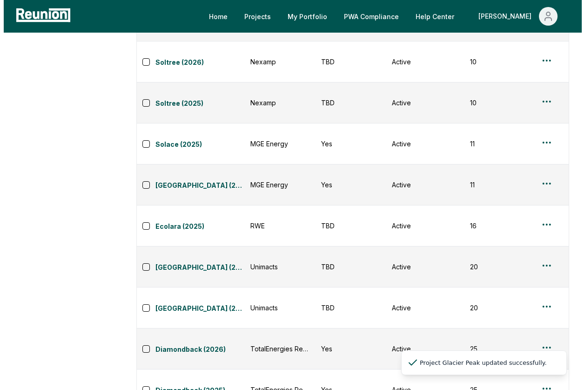
scroll to position [286, 0]
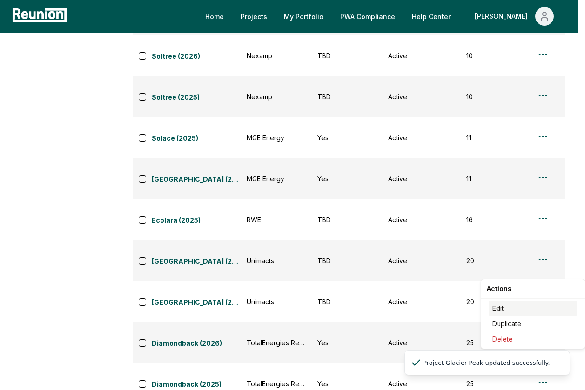
click at [509, 308] on div "Edit" at bounding box center [533, 307] width 88 height 15
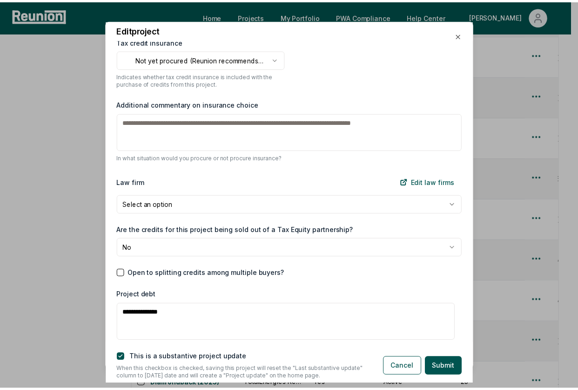
scroll to position [1490, 0]
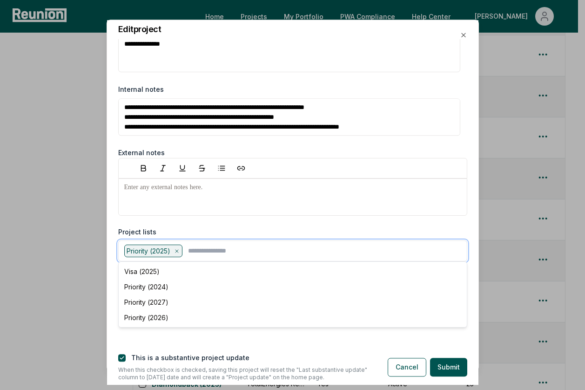
click at [275, 251] on input "text" at bounding box center [324, 251] width 273 height 12
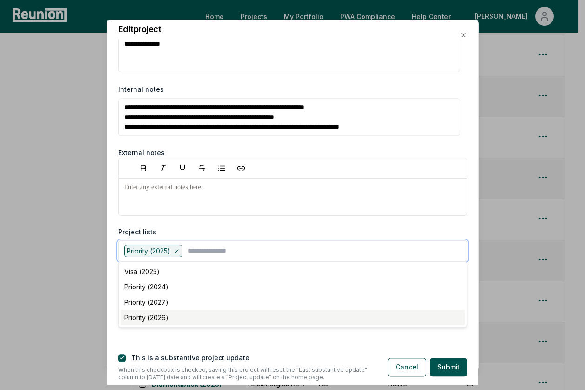
click at [240, 311] on div "Priority (2026)" at bounding box center [293, 317] width 345 height 15
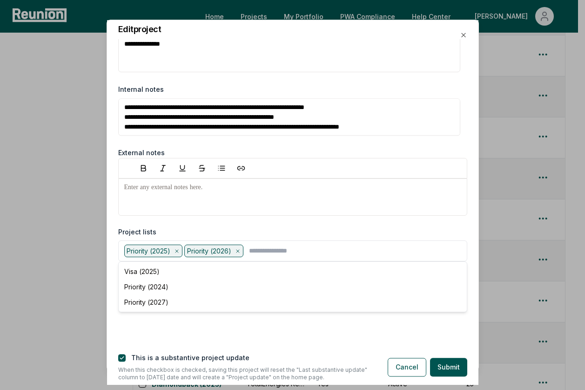
click at [201, 339] on div "**********" at bounding box center [293, 192] width 372 height 304
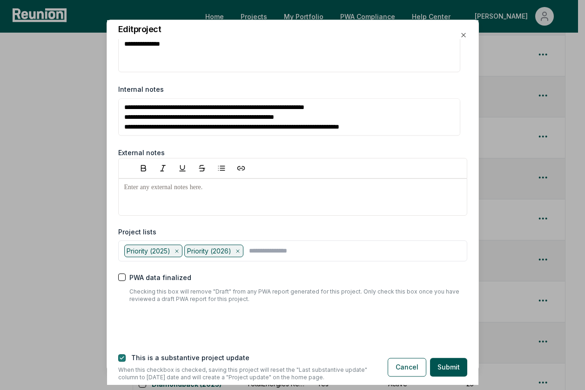
click at [123, 355] on button "button" at bounding box center [121, 357] width 7 height 7
click at [449, 367] on button "Submit" at bounding box center [448, 367] width 37 height 19
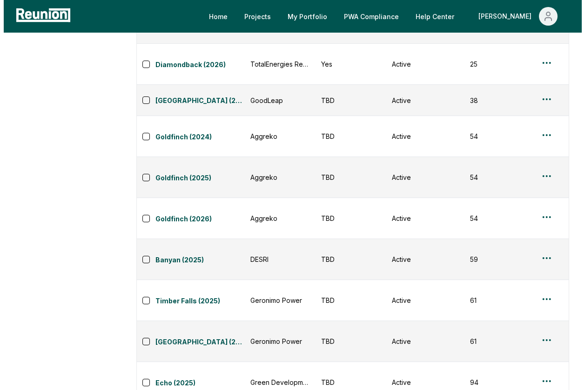
scroll to position [608, 0]
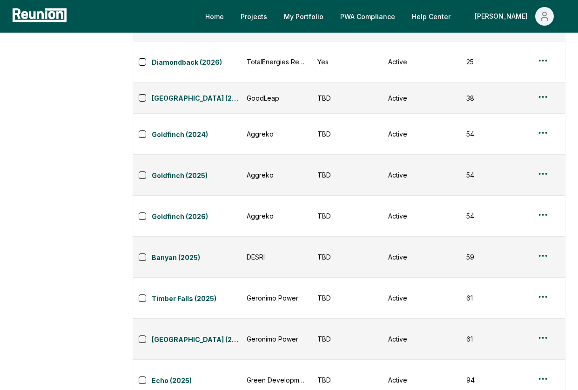
click at [536, 254] on html "Please visit us on your desktop We're working on making our marketplace mobile-…" at bounding box center [289, 244] width 578 height 1705
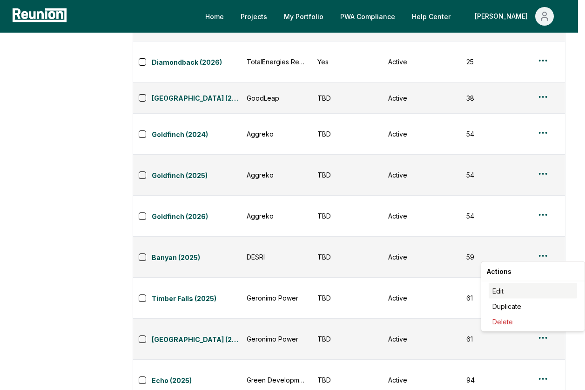
click at [534, 287] on div "Edit" at bounding box center [533, 290] width 88 height 15
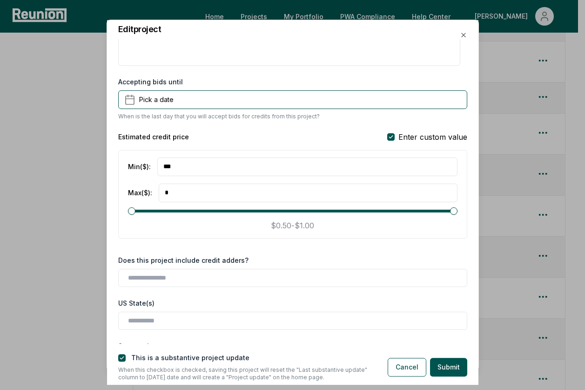
scroll to position [1259, 0]
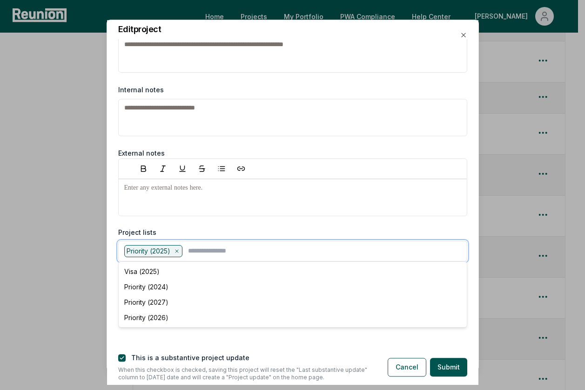
click at [214, 252] on input "text" at bounding box center [324, 251] width 273 height 12
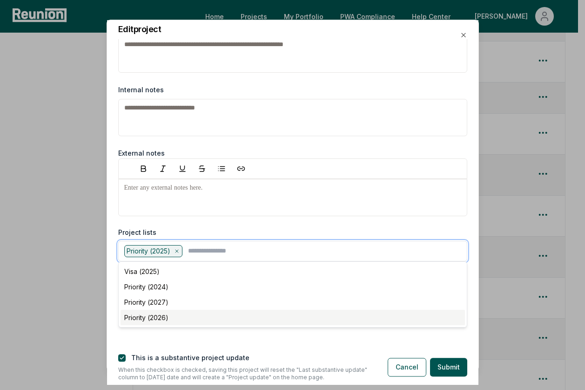
click at [200, 313] on div "Priority (2026)" at bounding box center [293, 317] width 345 height 15
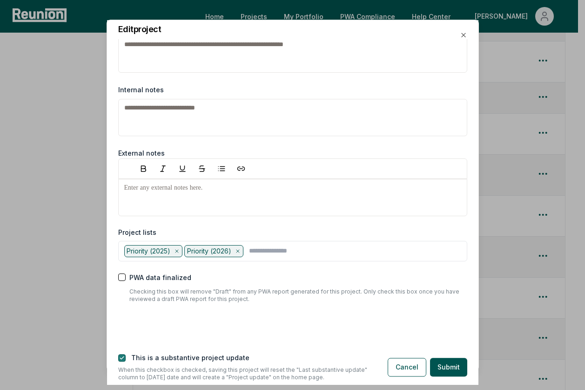
click at [122, 357] on button "button" at bounding box center [121, 357] width 7 height 7
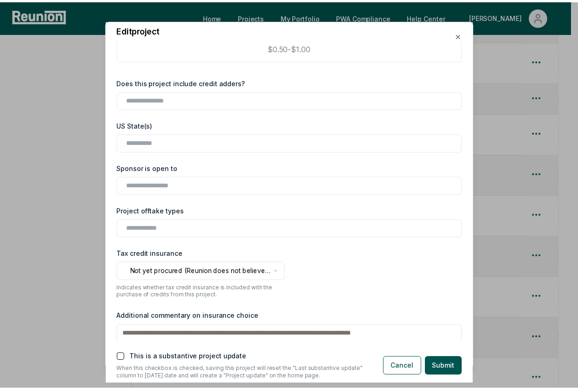
scroll to position [151, 0]
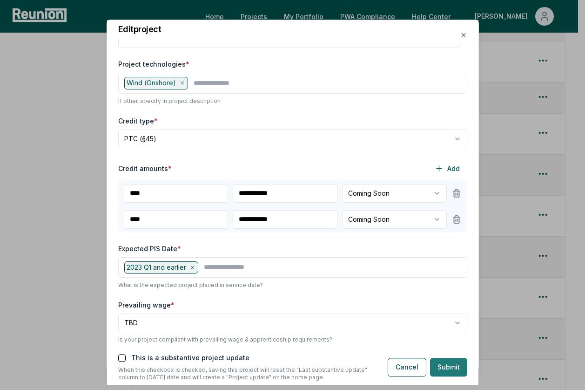
click at [447, 367] on button "Submit" at bounding box center [448, 367] width 37 height 19
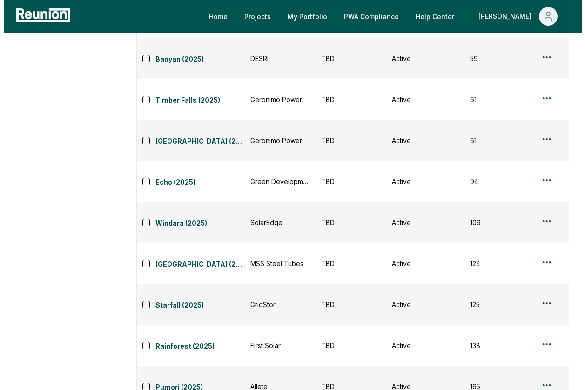
scroll to position [811, 0]
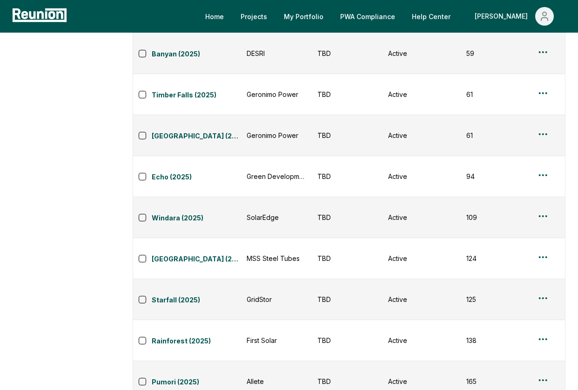
click at [539, 254] on html "Please visit us on your desktop We're working on making our marketplace mobile-…" at bounding box center [289, 41] width 578 height 1705
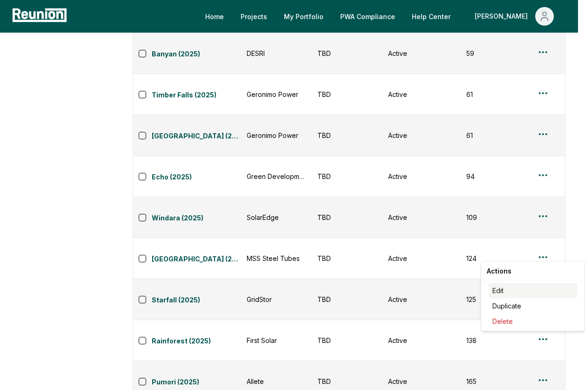
click at [515, 292] on div "Edit" at bounding box center [533, 290] width 88 height 15
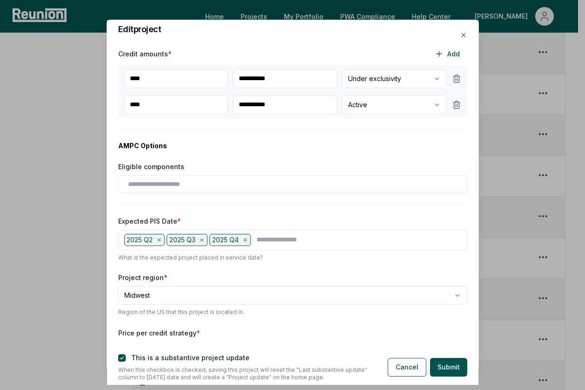
scroll to position [1155, 0]
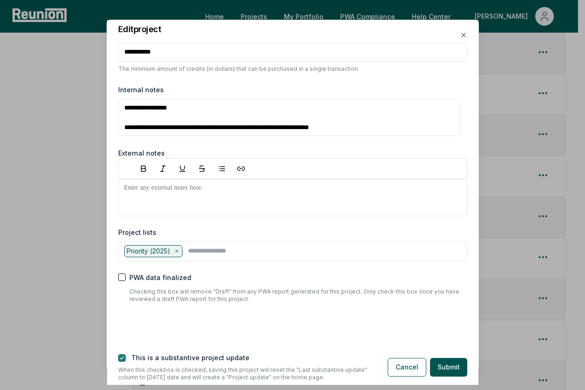
click at [122, 359] on button "button" at bounding box center [121, 357] width 7 height 7
click at [204, 258] on div "Priority (2025)" at bounding box center [292, 251] width 349 height 20
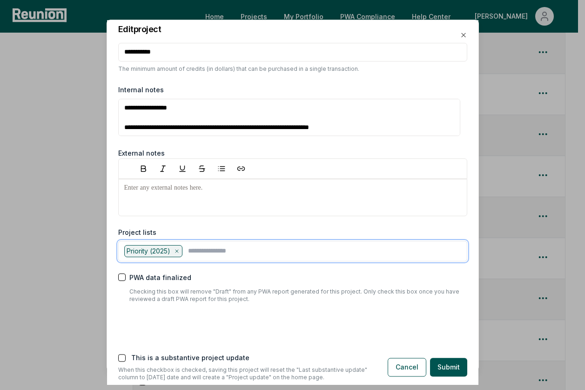
click at [204, 252] on input "text" at bounding box center [324, 251] width 273 height 12
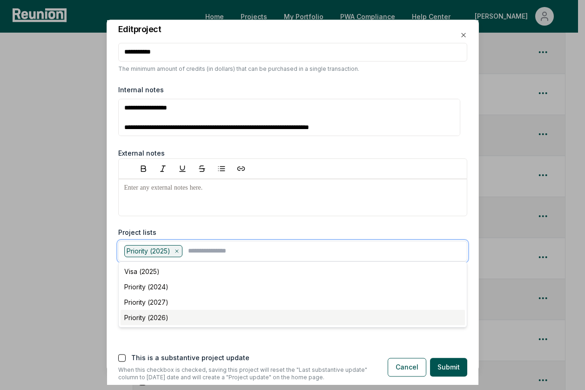
click at [210, 311] on div "Priority (2026)" at bounding box center [293, 317] width 345 height 15
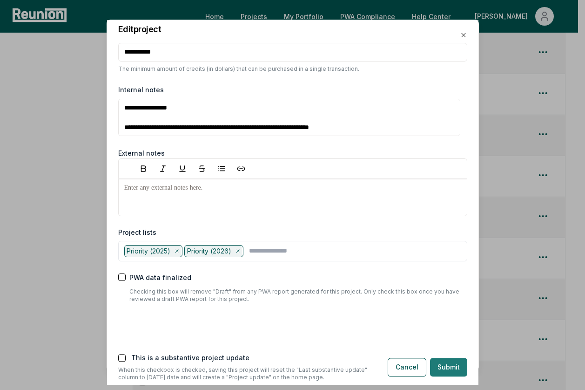
click at [453, 362] on button "Submit" at bounding box center [448, 367] width 37 height 19
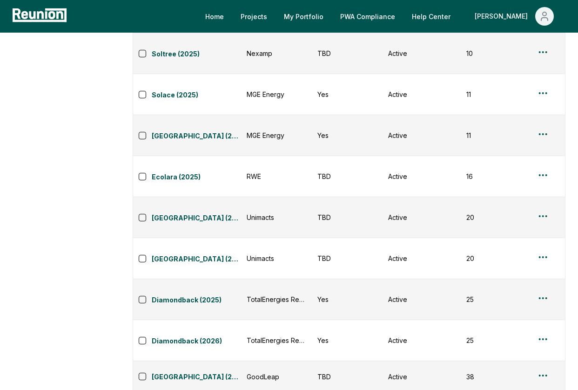
scroll to position [0, 0]
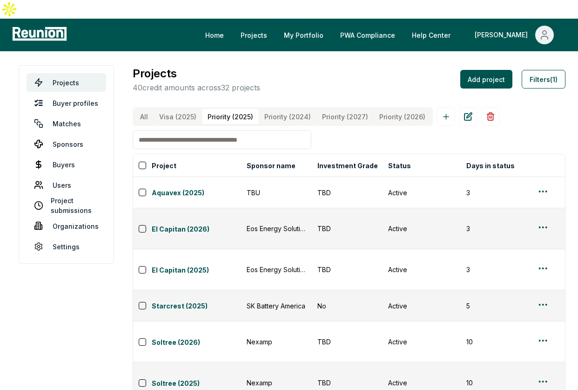
click at [401, 109] on \(2026\) "Priority (2026)" at bounding box center [402, 116] width 57 height 15
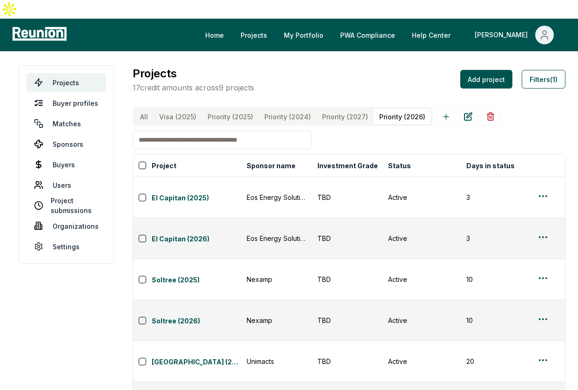
click at [348, 109] on \(2027\) "Priority (2027)" at bounding box center [345, 116] width 57 height 15
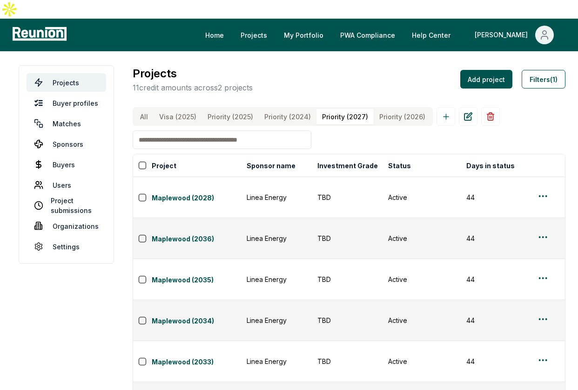
click at [279, 109] on \(2024\) "Priority (2024)" at bounding box center [288, 116] width 58 height 15
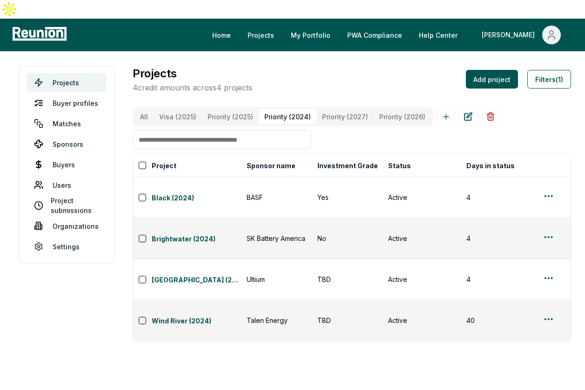
click at [236, 109] on \(2025\) "Priority (2025)" at bounding box center [230, 116] width 57 height 15
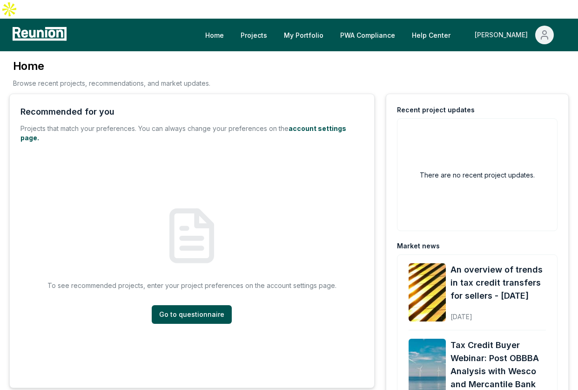
click at [532, 26] on button "[PERSON_NAME]" at bounding box center [515, 35] width 94 height 19
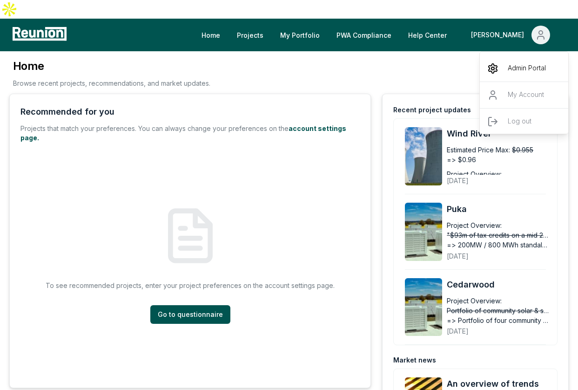
click at [503, 55] on div "Admin Portal" at bounding box center [524, 68] width 89 height 26
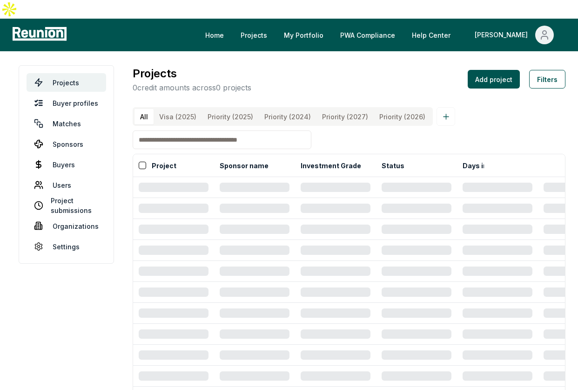
click at [204, 130] on input at bounding box center [222, 139] width 179 height 19
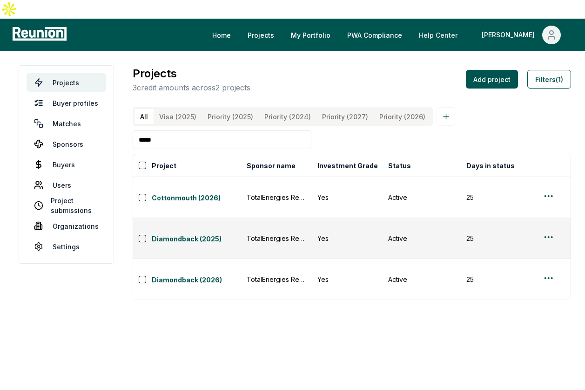
type input "*****"
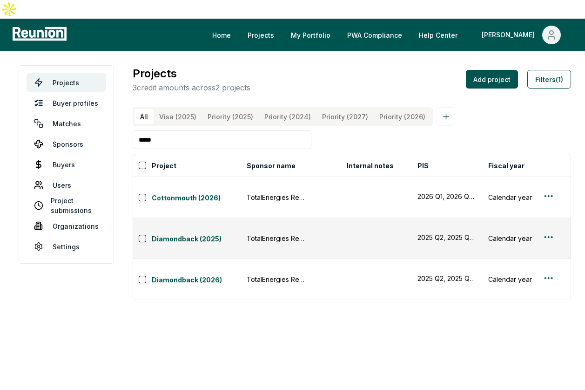
scroll to position [0, 420]
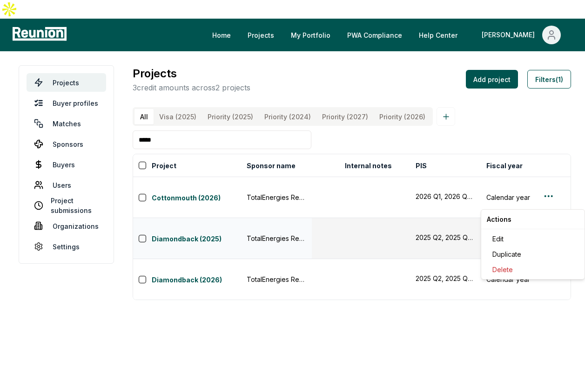
click at [546, 201] on html "Please visit us on your desktop We're working on making our marketplace mobile-…" at bounding box center [292, 195] width 585 height 390
click at [534, 232] on div "Edit" at bounding box center [533, 238] width 88 height 15
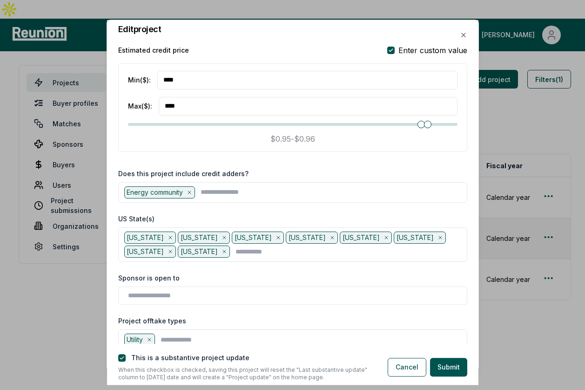
scroll to position [870, 0]
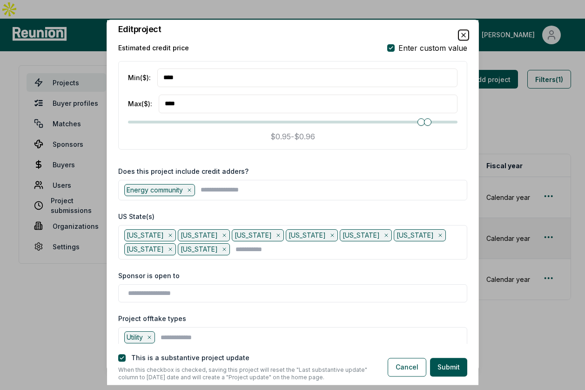
click at [462, 35] on icon "button" at bounding box center [463, 34] width 7 height 7
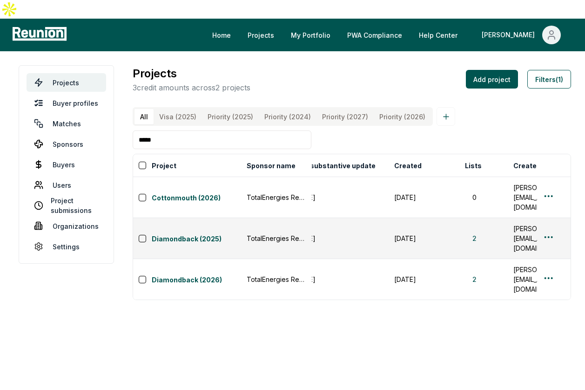
scroll to position [0, 851]
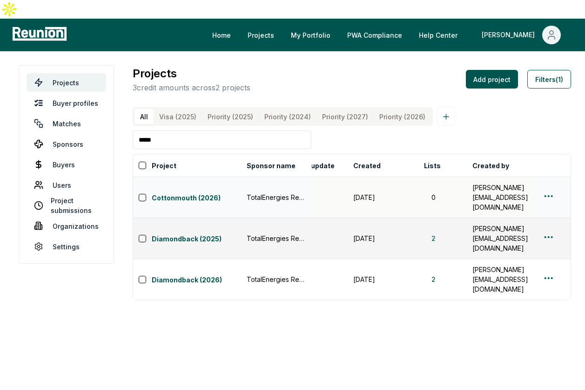
click at [542, 176] on html "Please visit us on your desktop We're working on making our marketplace mobile-…" at bounding box center [292, 195] width 585 height 390
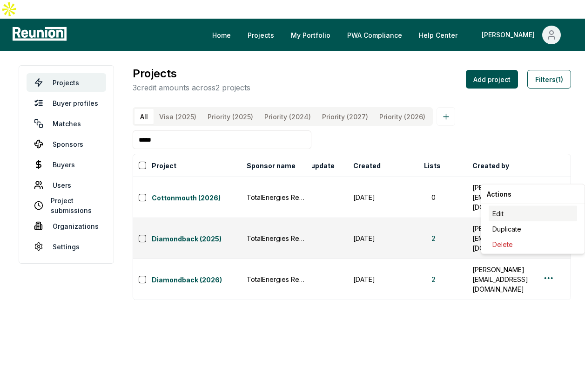
click at [524, 214] on div "Edit" at bounding box center [533, 213] width 88 height 15
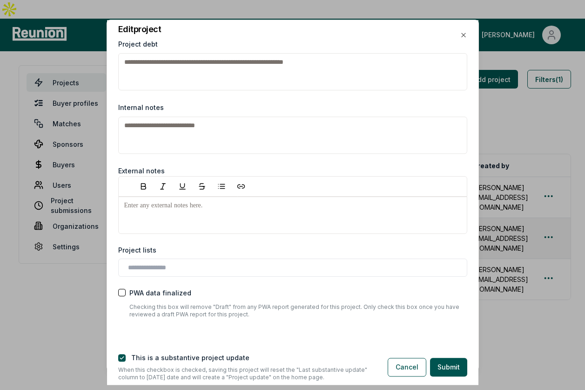
scroll to position [1405, 0]
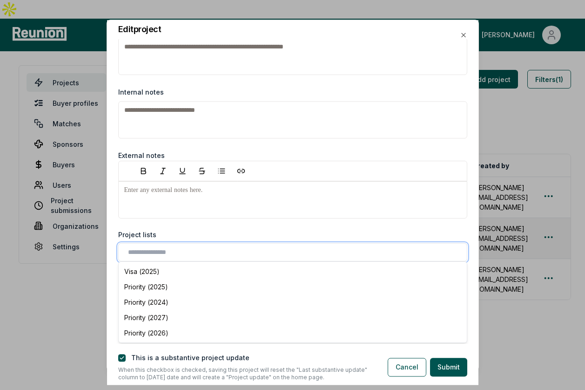
click at [306, 256] on input "text" at bounding box center [294, 252] width 333 height 10
click at [289, 327] on div "Priority (2026)" at bounding box center [293, 332] width 345 height 15
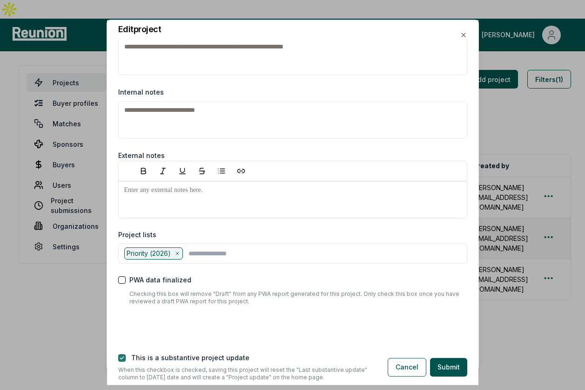
click at [121, 357] on button "button" at bounding box center [121, 357] width 7 height 7
click at [436, 367] on button "Submit" at bounding box center [448, 367] width 37 height 19
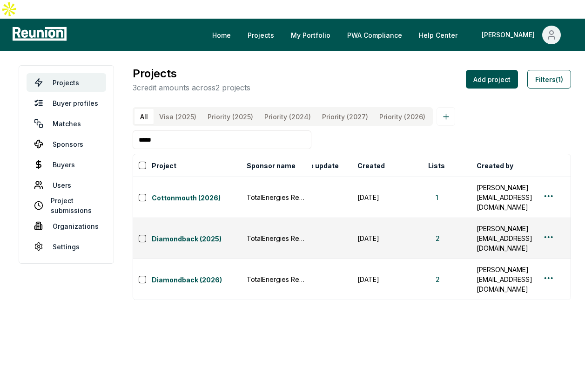
scroll to position [0, 851]
click at [526, 259] on td "[PERSON_NAME][EMAIL_ADDRESS][DOMAIN_NAME]" at bounding box center [502, 279] width 71 height 41
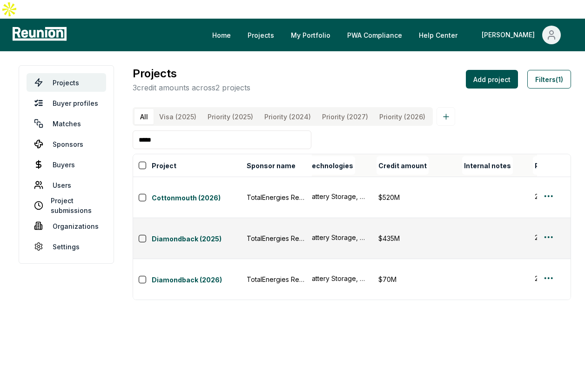
scroll to position [0, 300]
